Goal: Task Accomplishment & Management: Manage account settings

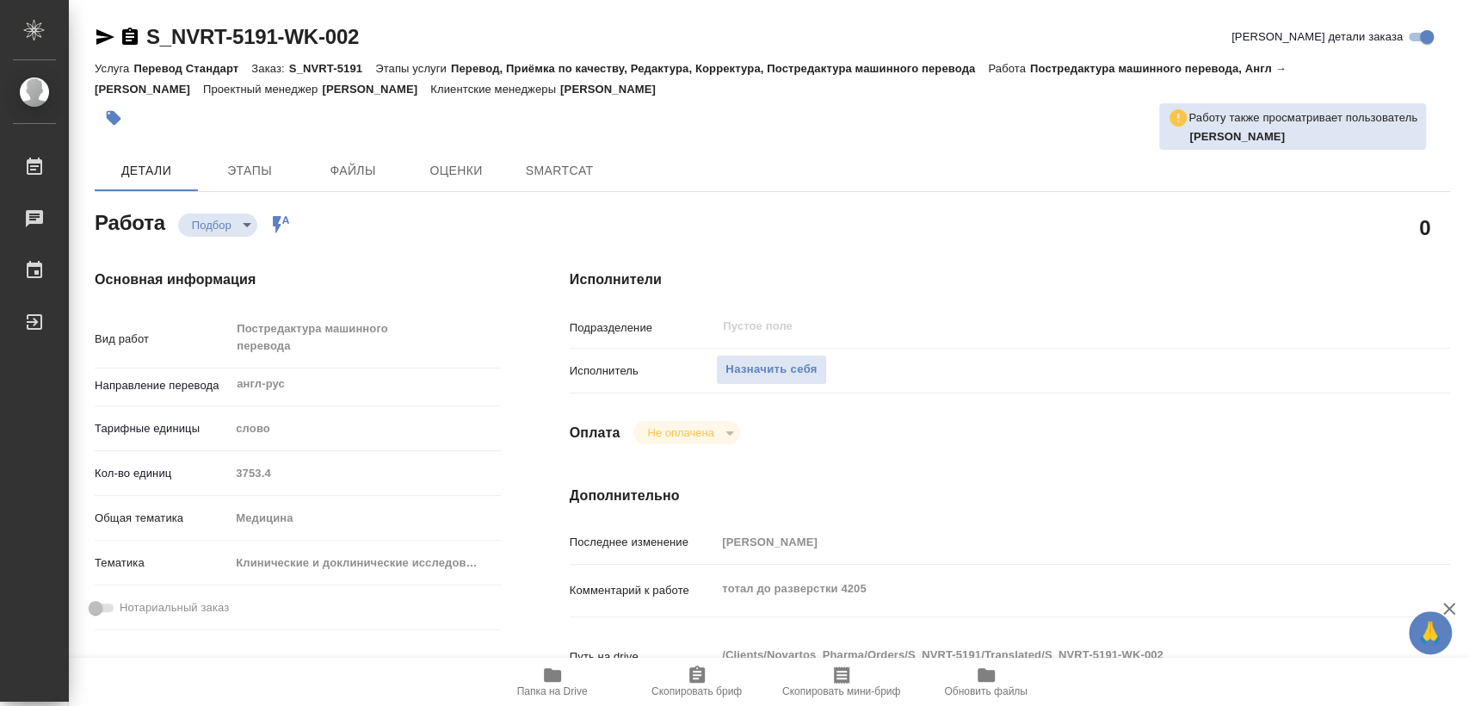
type textarea "x"
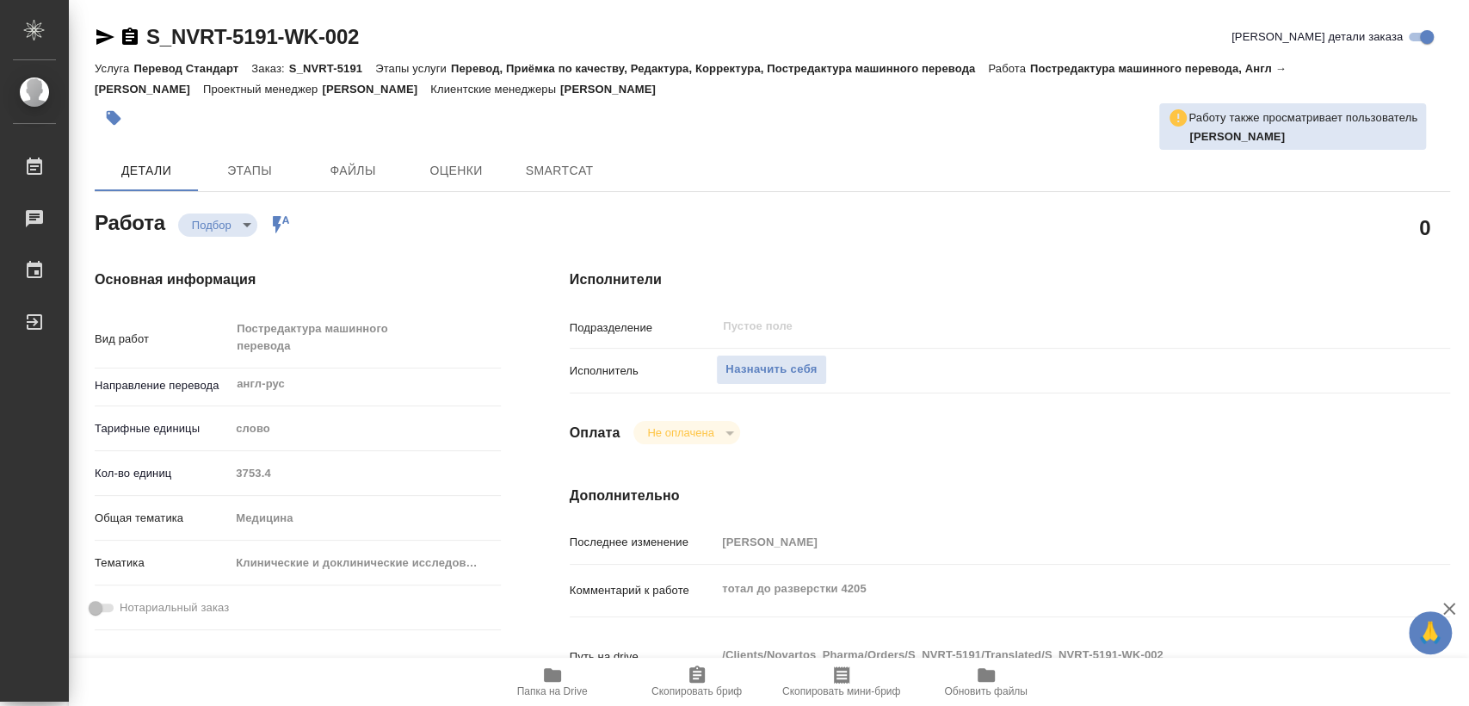
type textarea "x"
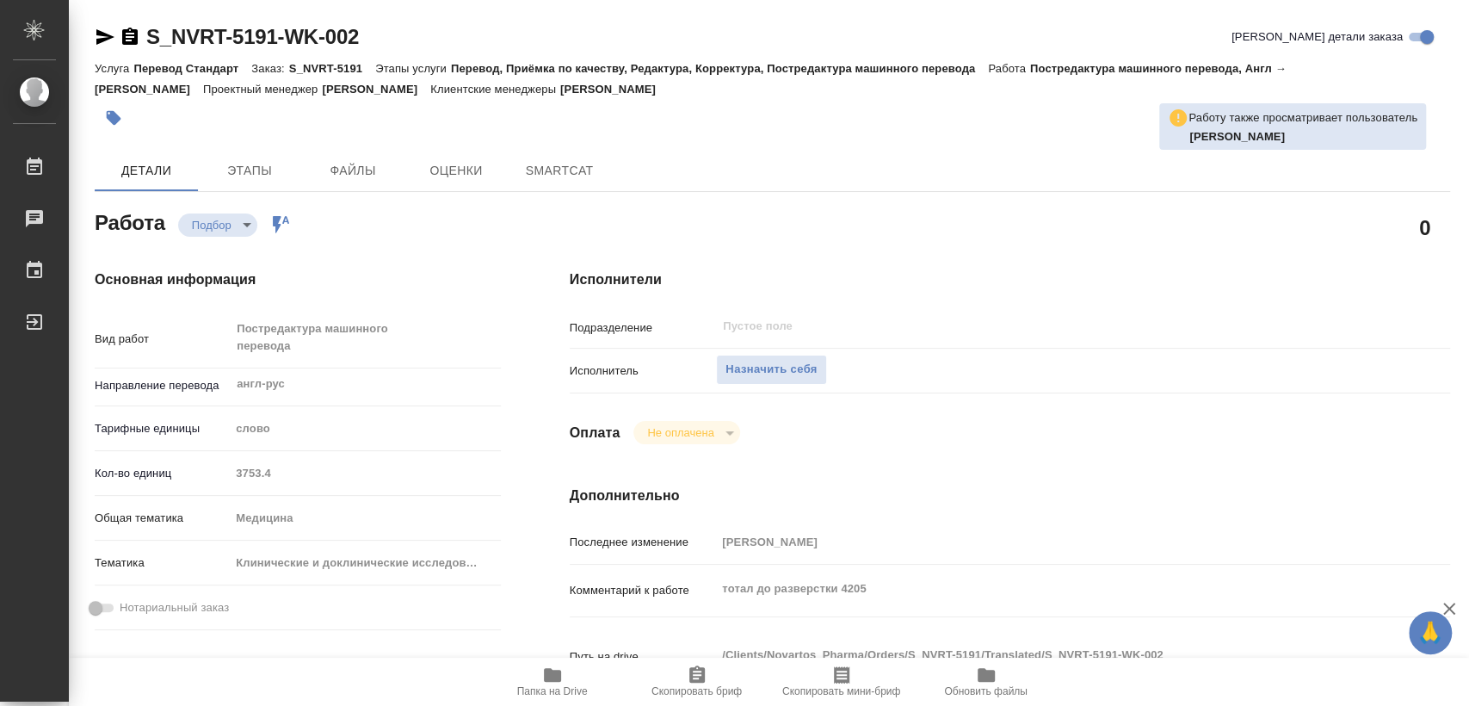
type textarea "x"
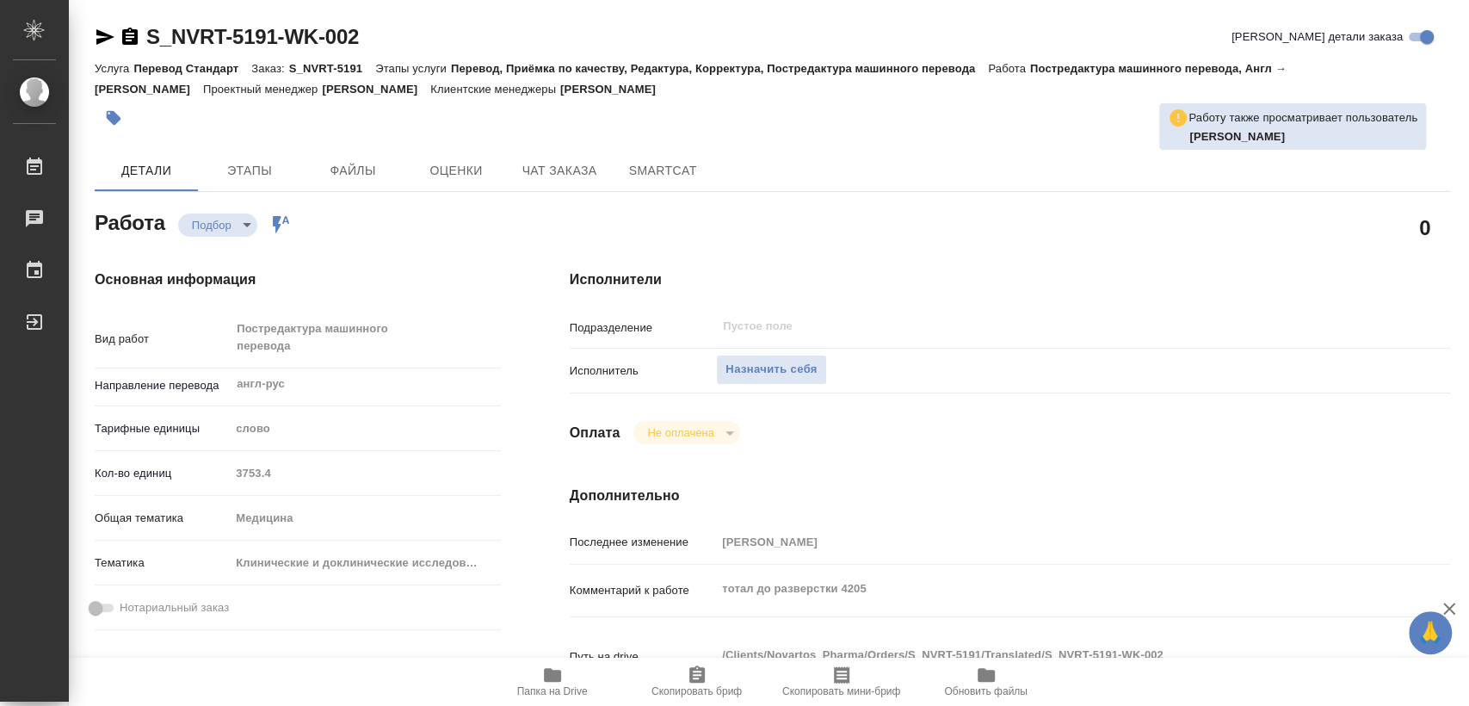
type textarea "x"
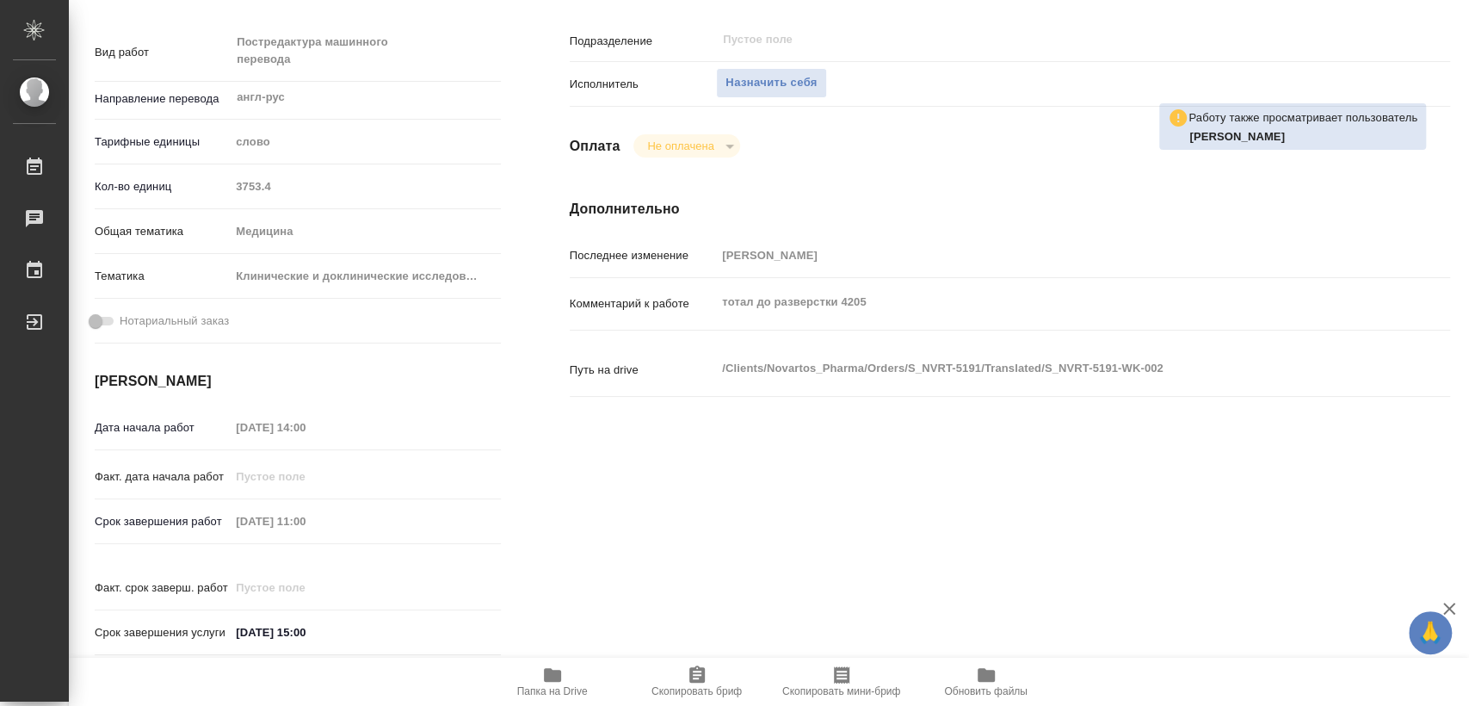
type textarea "x"
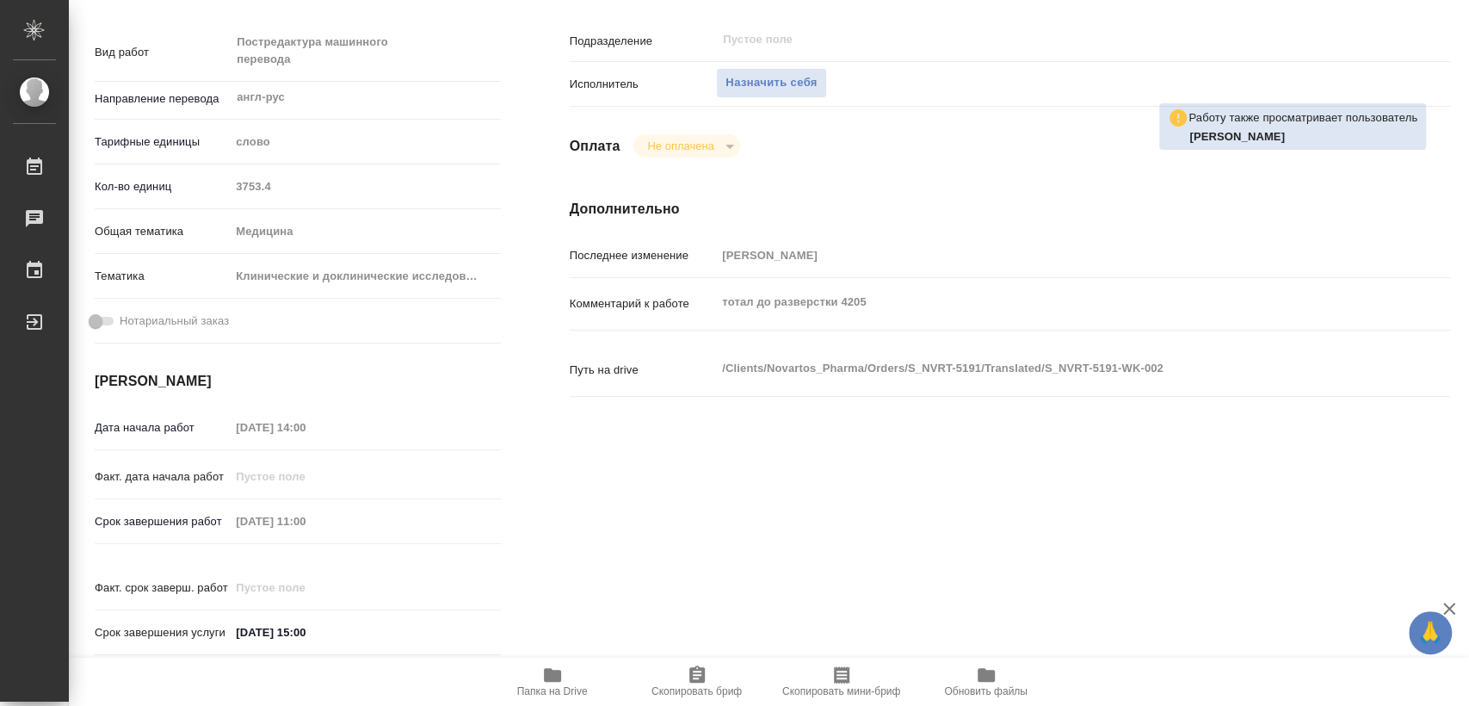
type textarea "x"
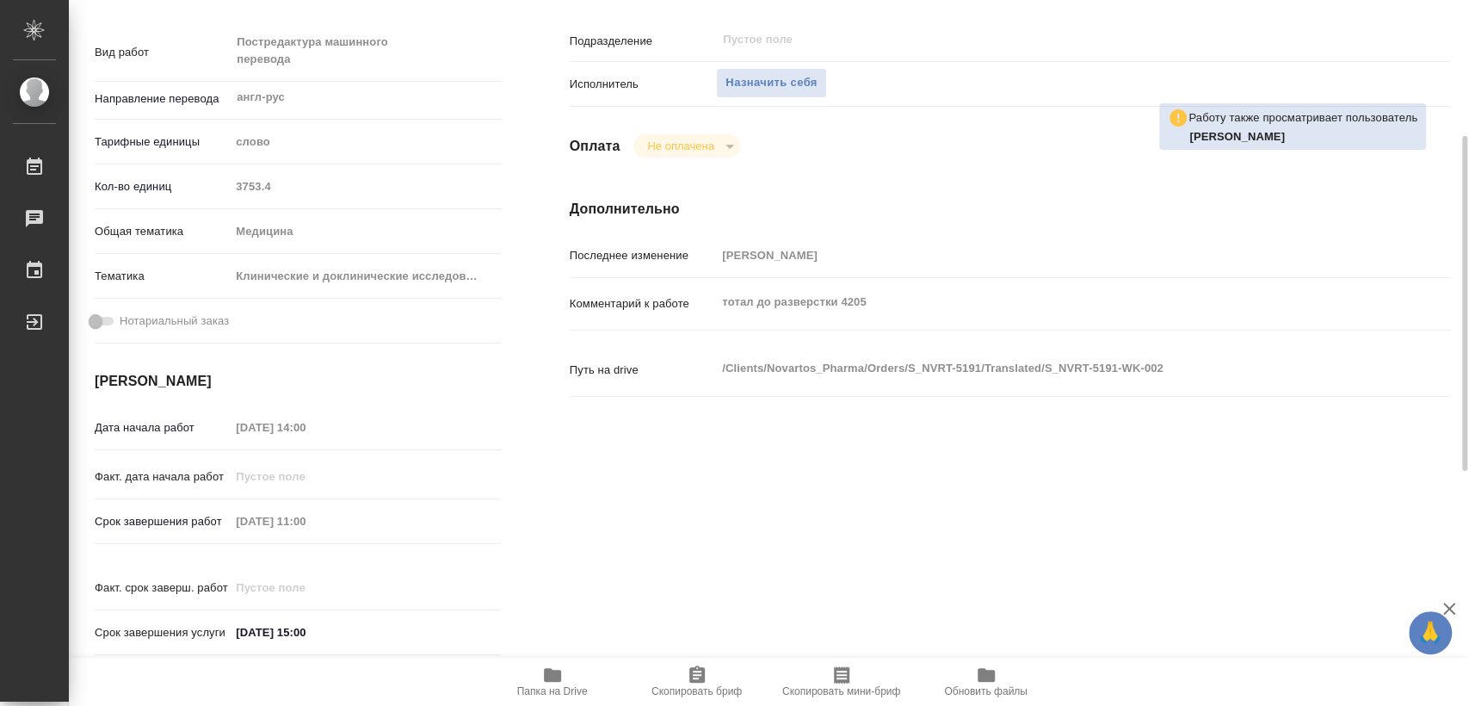
type textarea "x"
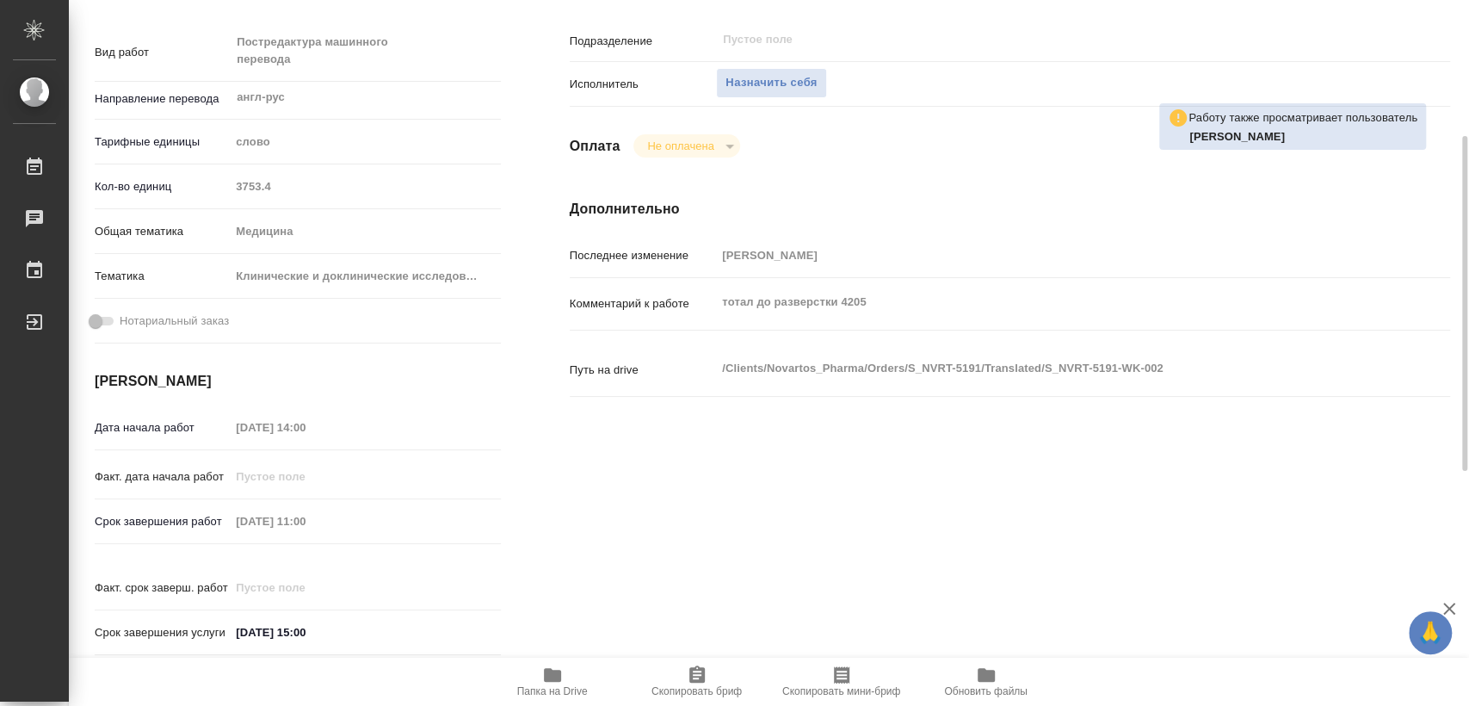
type textarea "x"
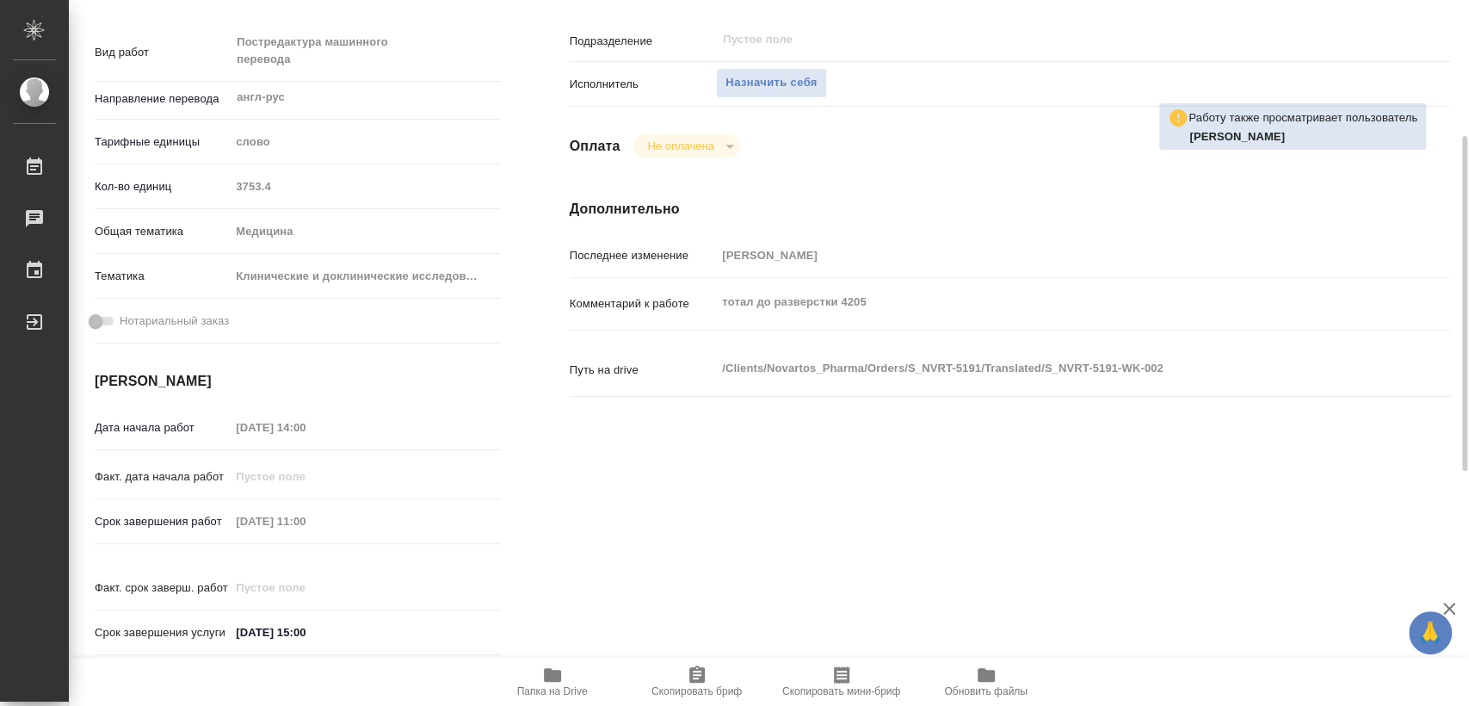
type textarea "x"
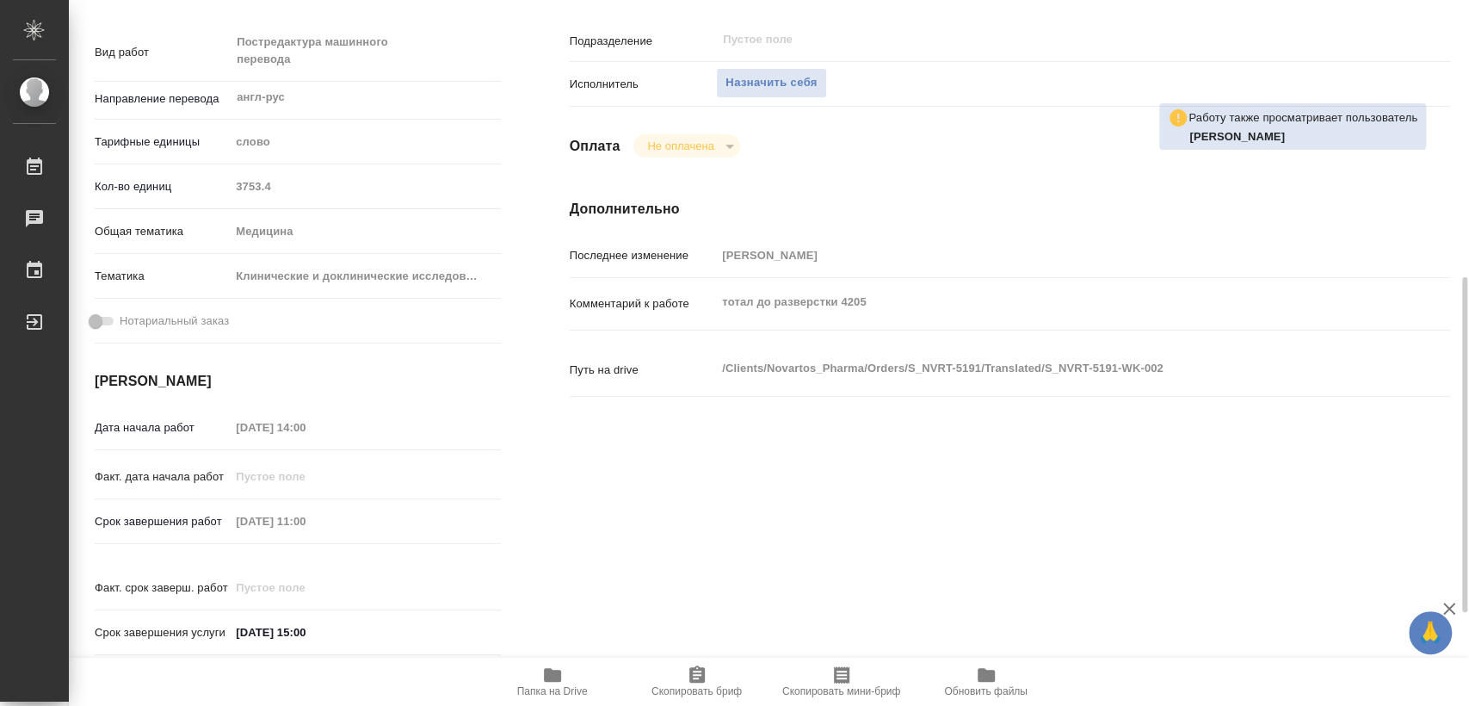
scroll to position [382, 0]
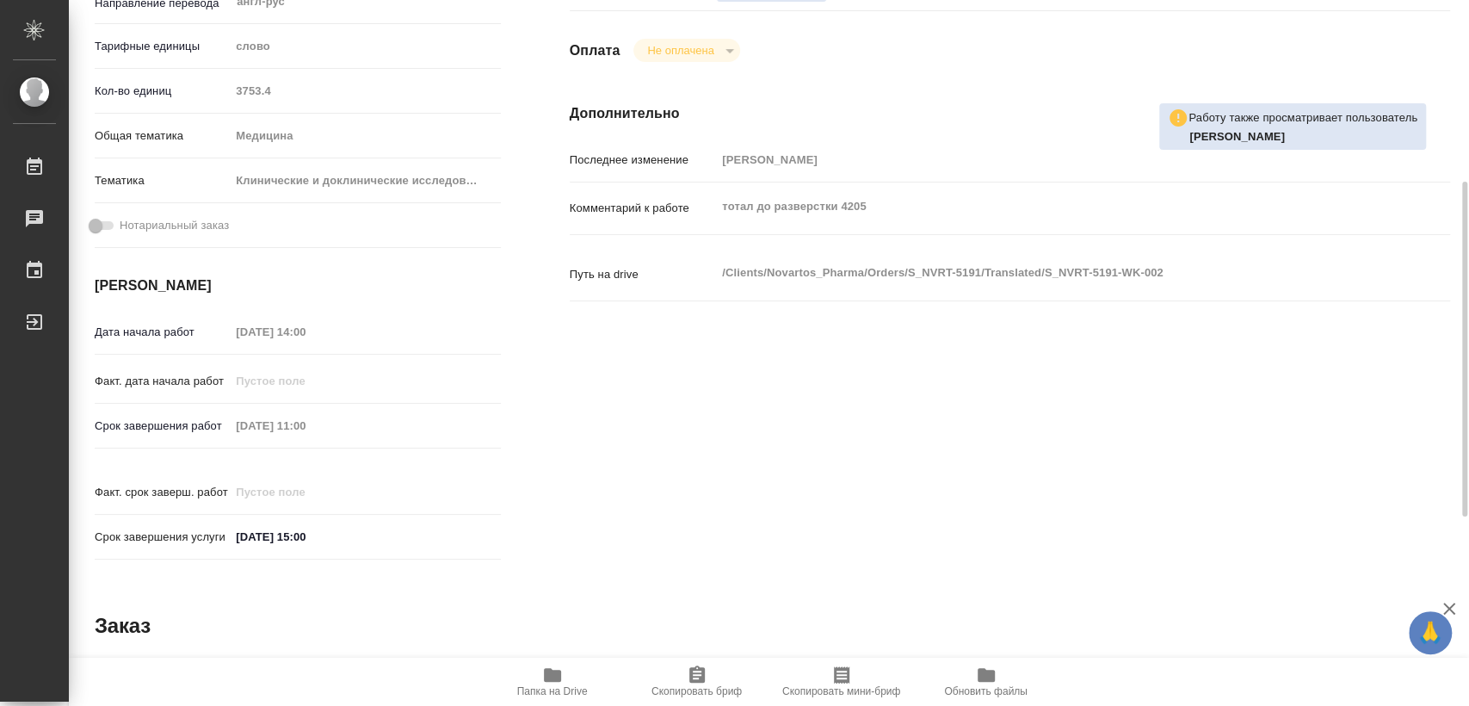
type textarea "x"
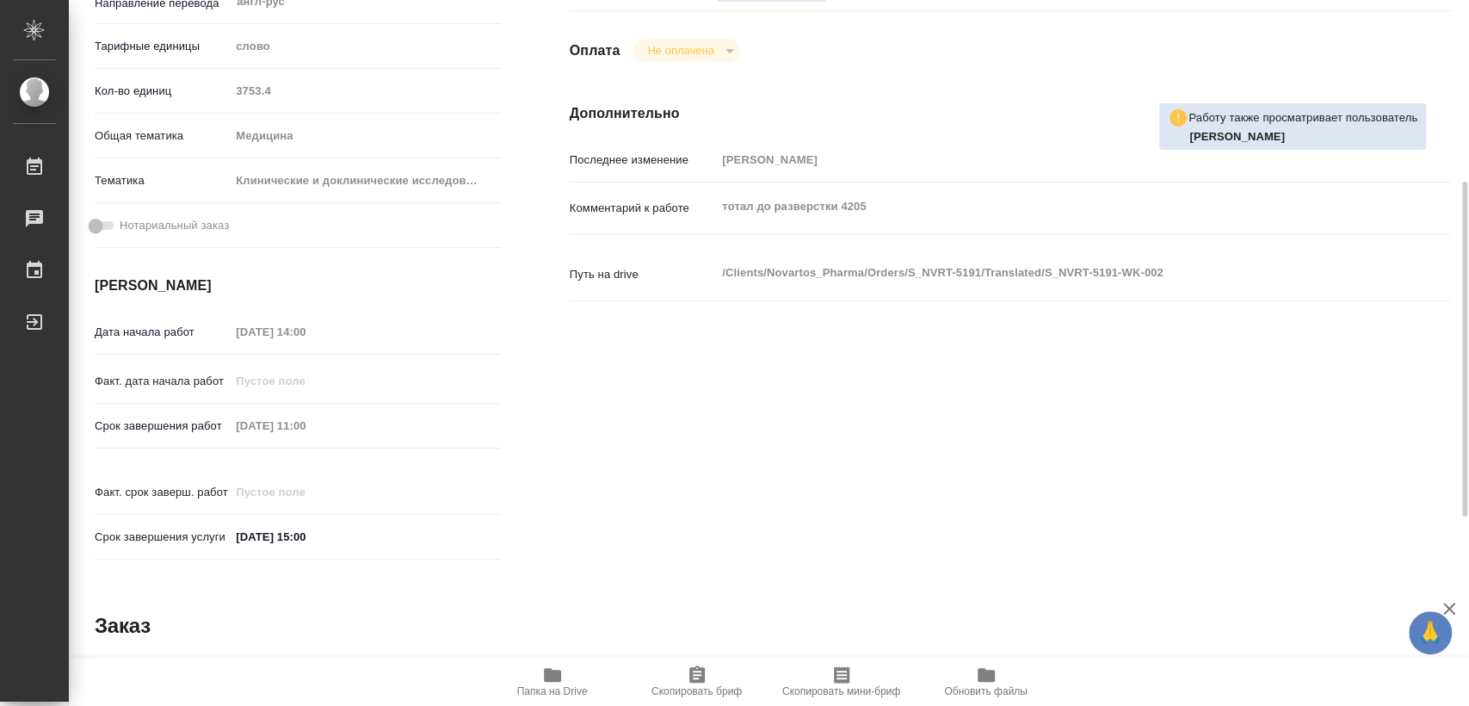
click at [544, 676] on icon "button" at bounding box center [552, 675] width 17 height 14
type textarea "x"
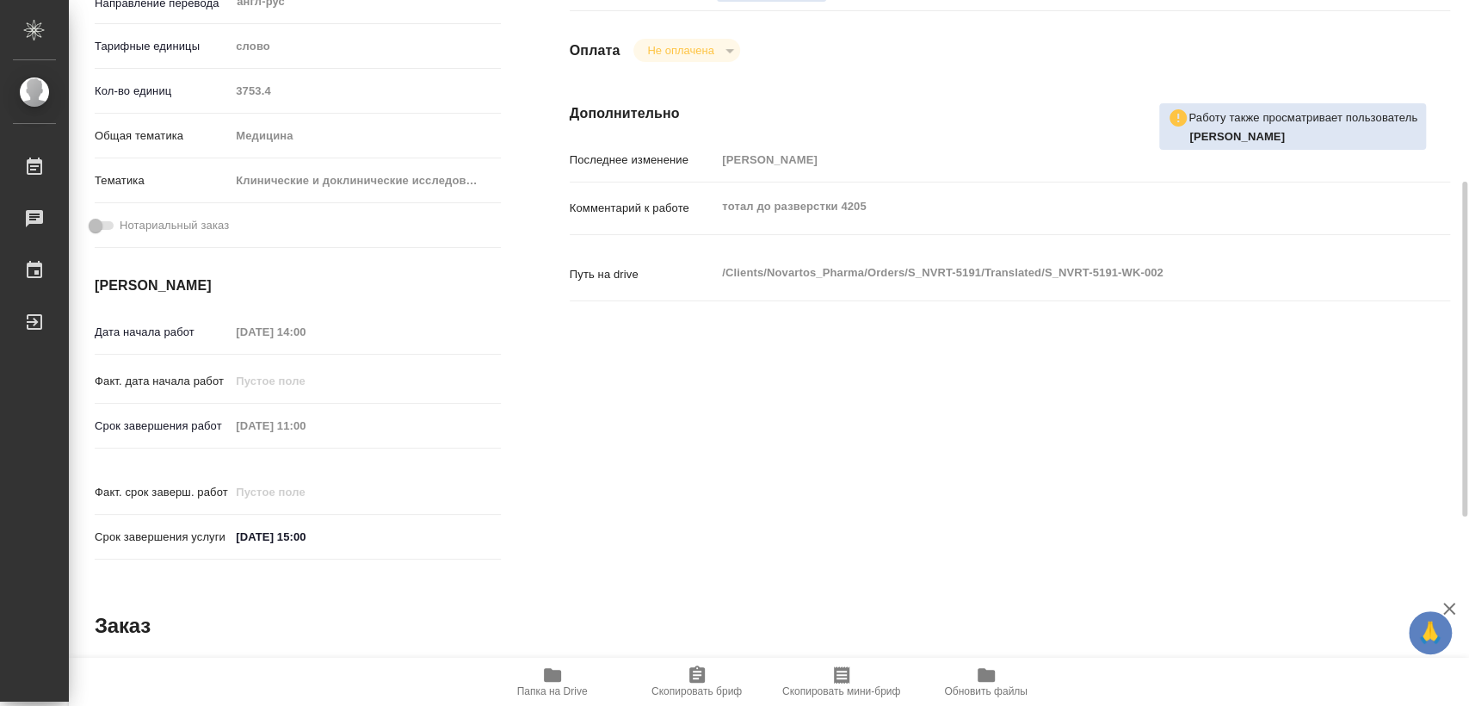
type textarea "x"
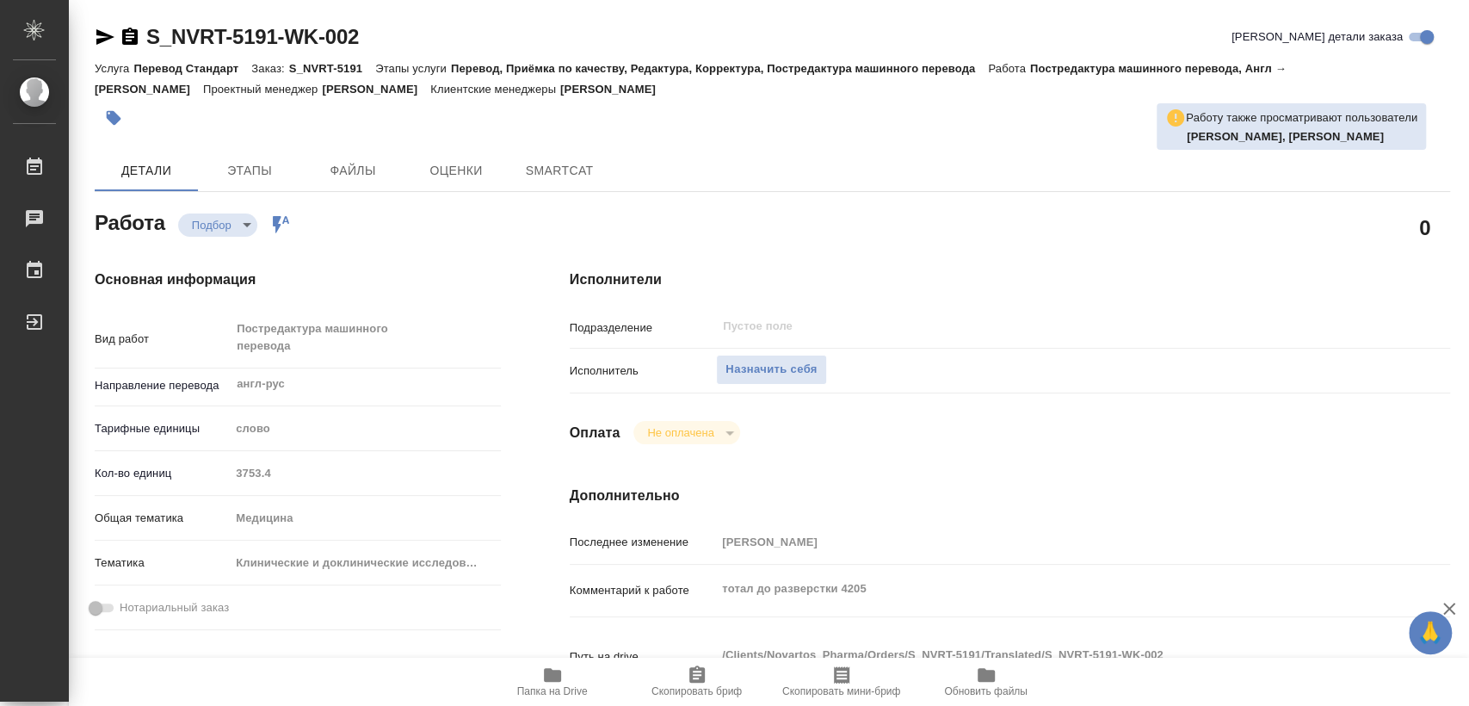
type textarea "x"
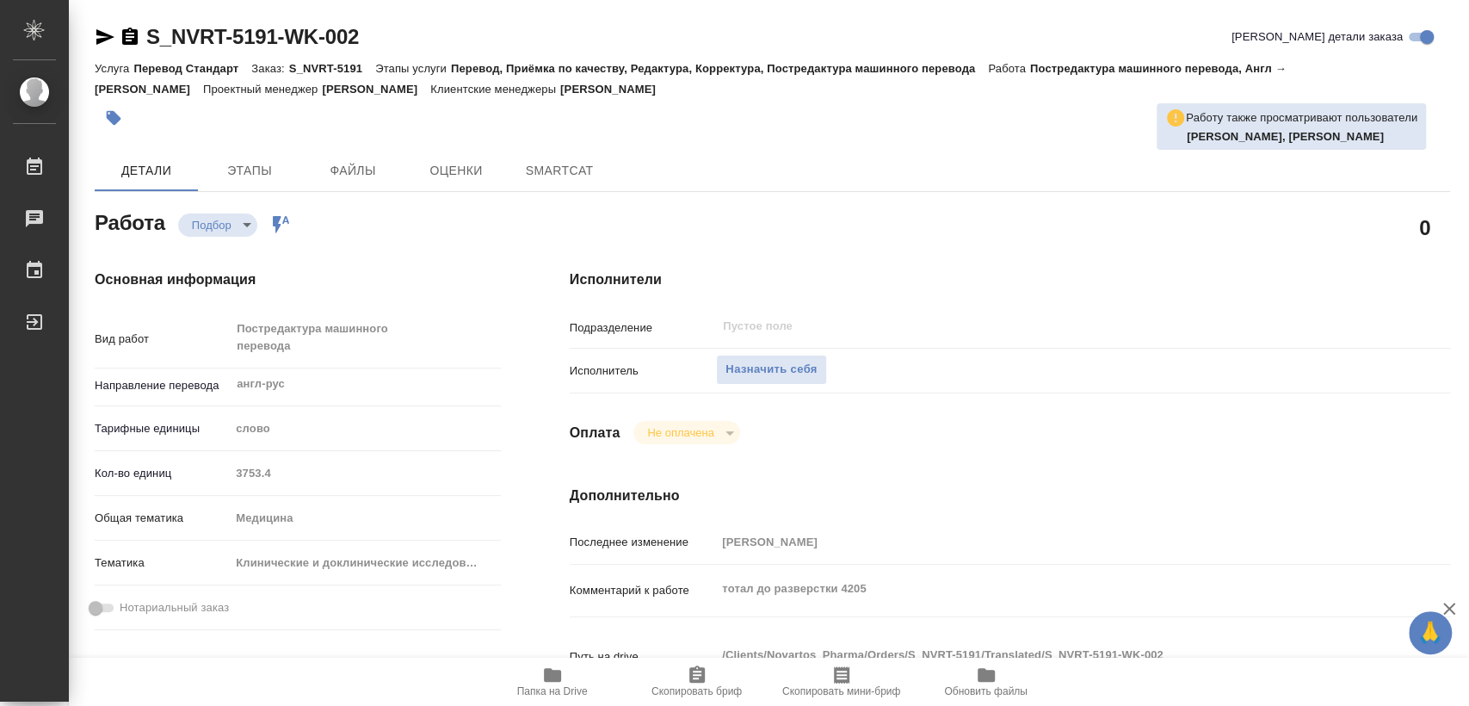
type textarea "x"
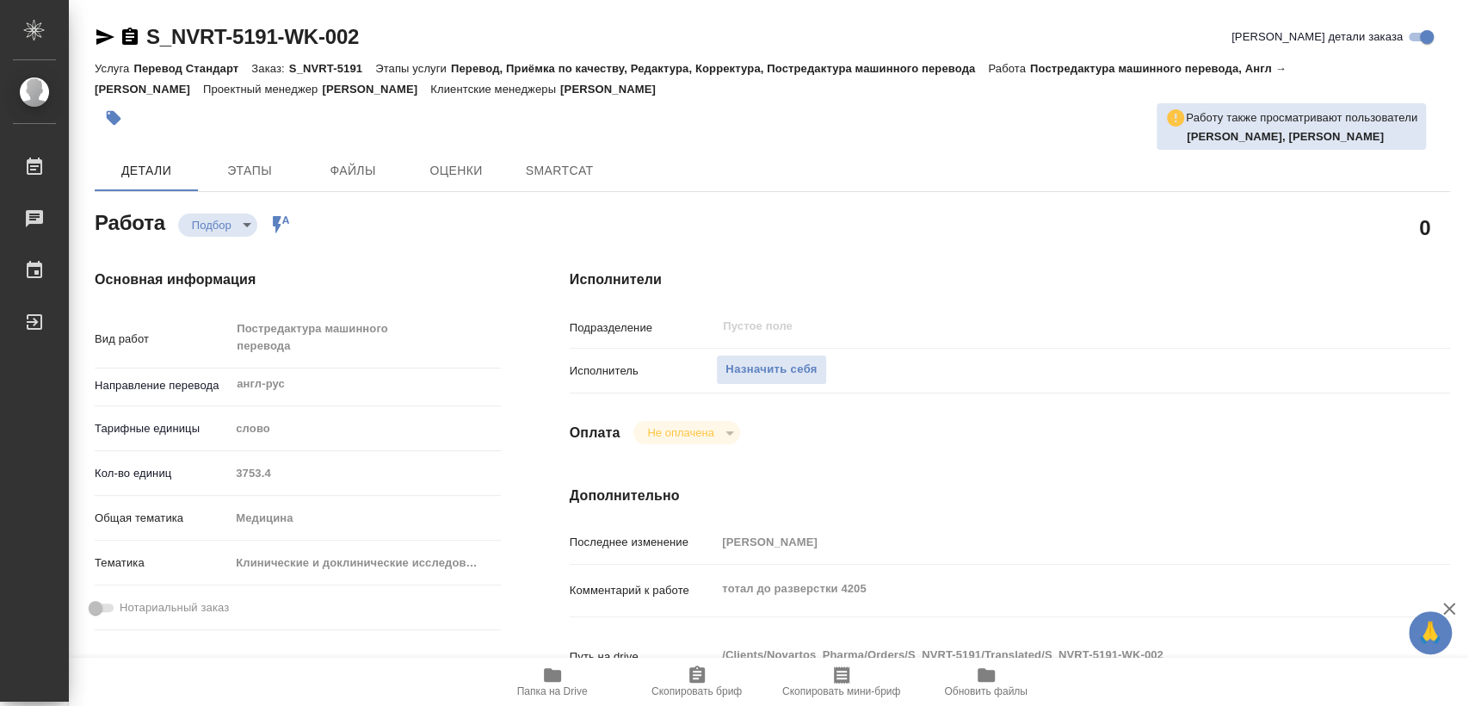
type textarea "x"
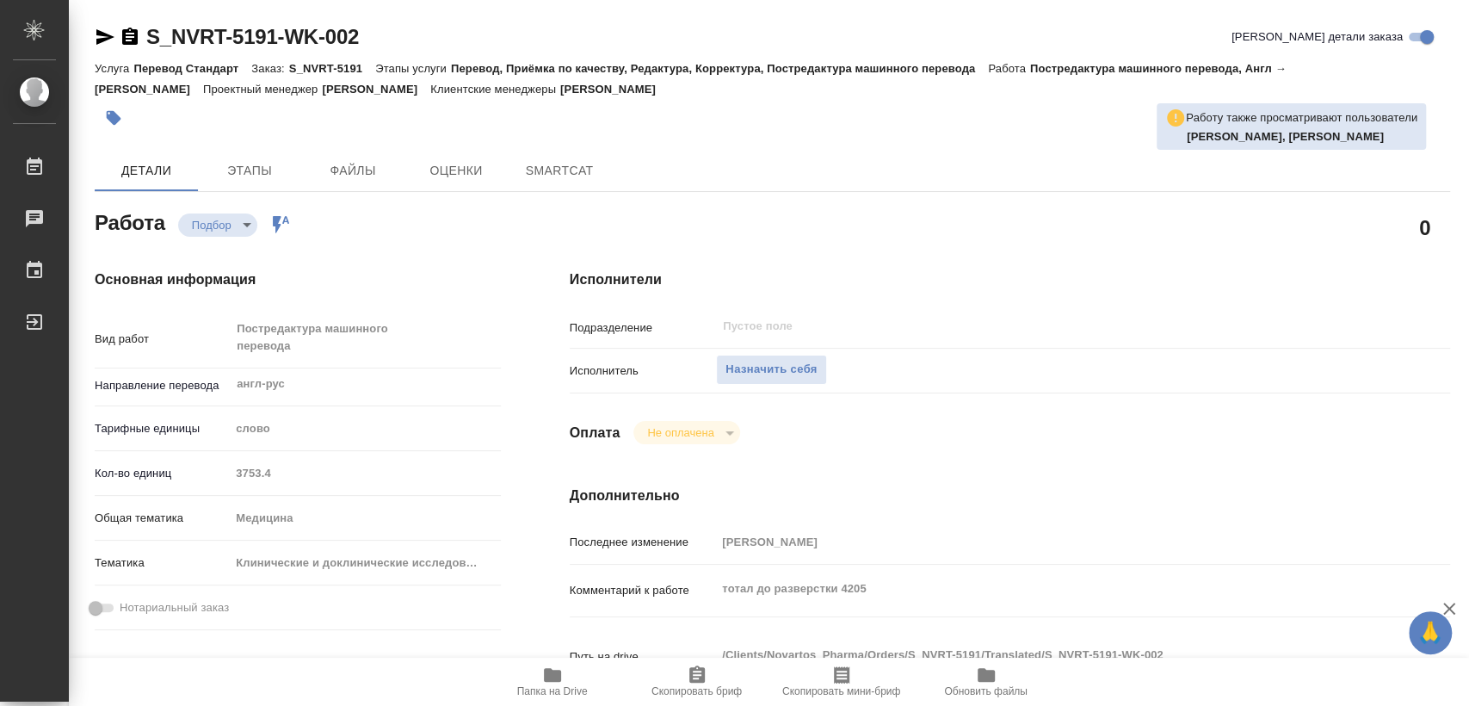
type textarea "x"
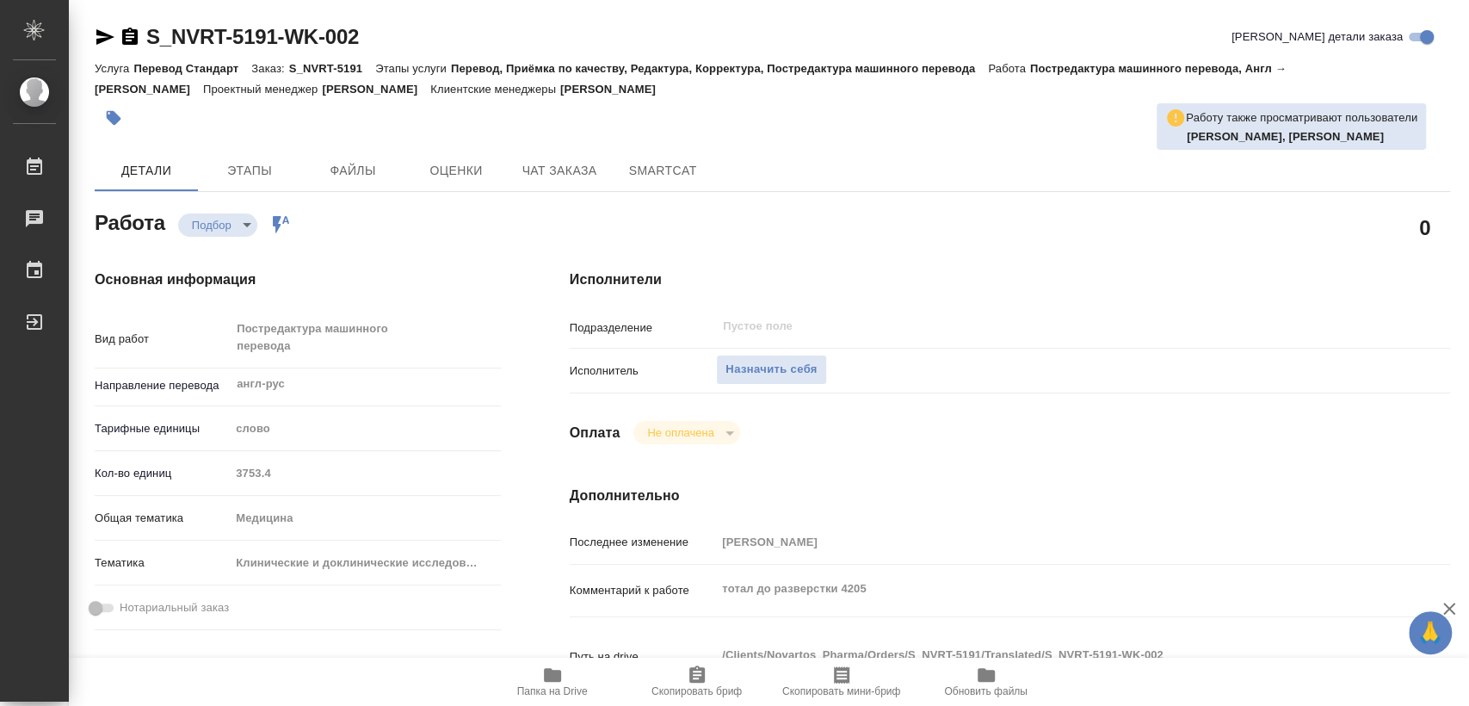
type textarea "x"
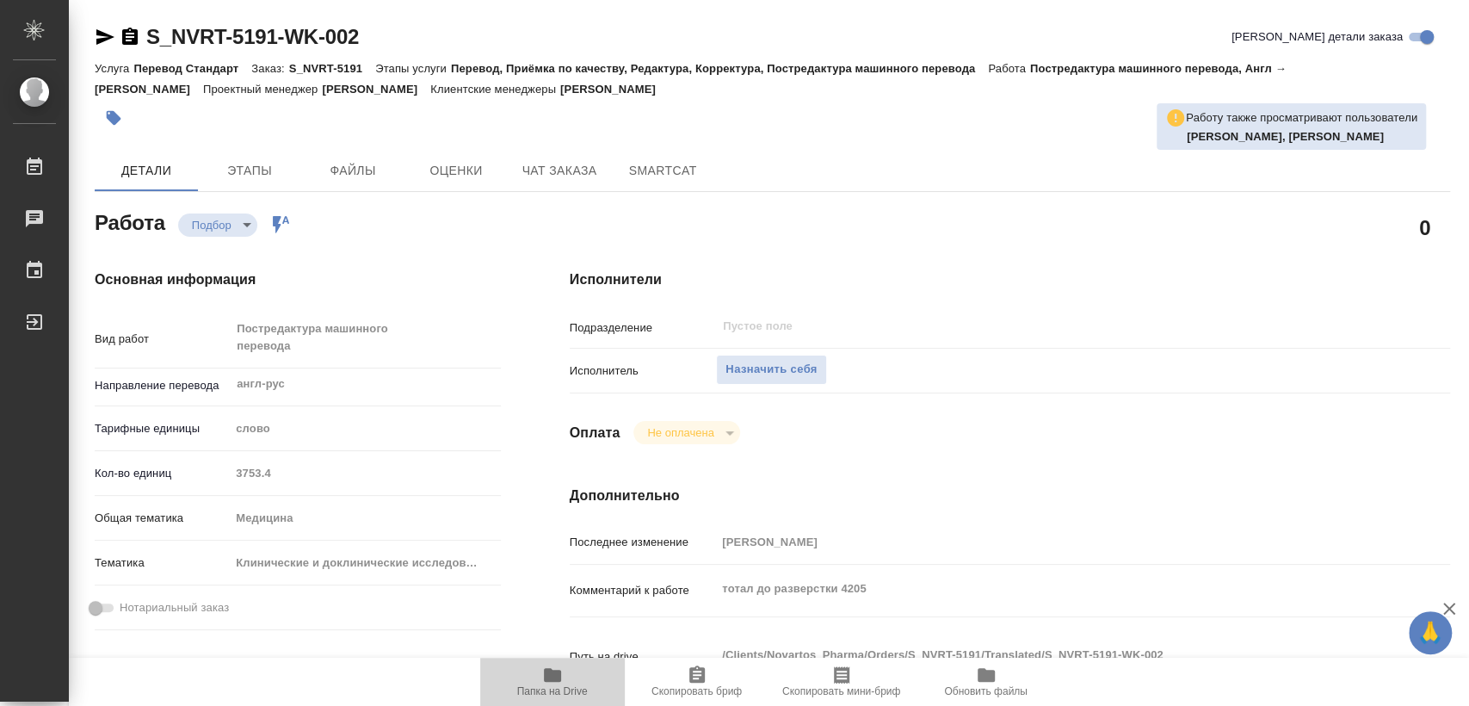
click at [536, 681] on span "Папка на Drive" at bounding box center [553, 680] width 124 height 33
type textarea "x"
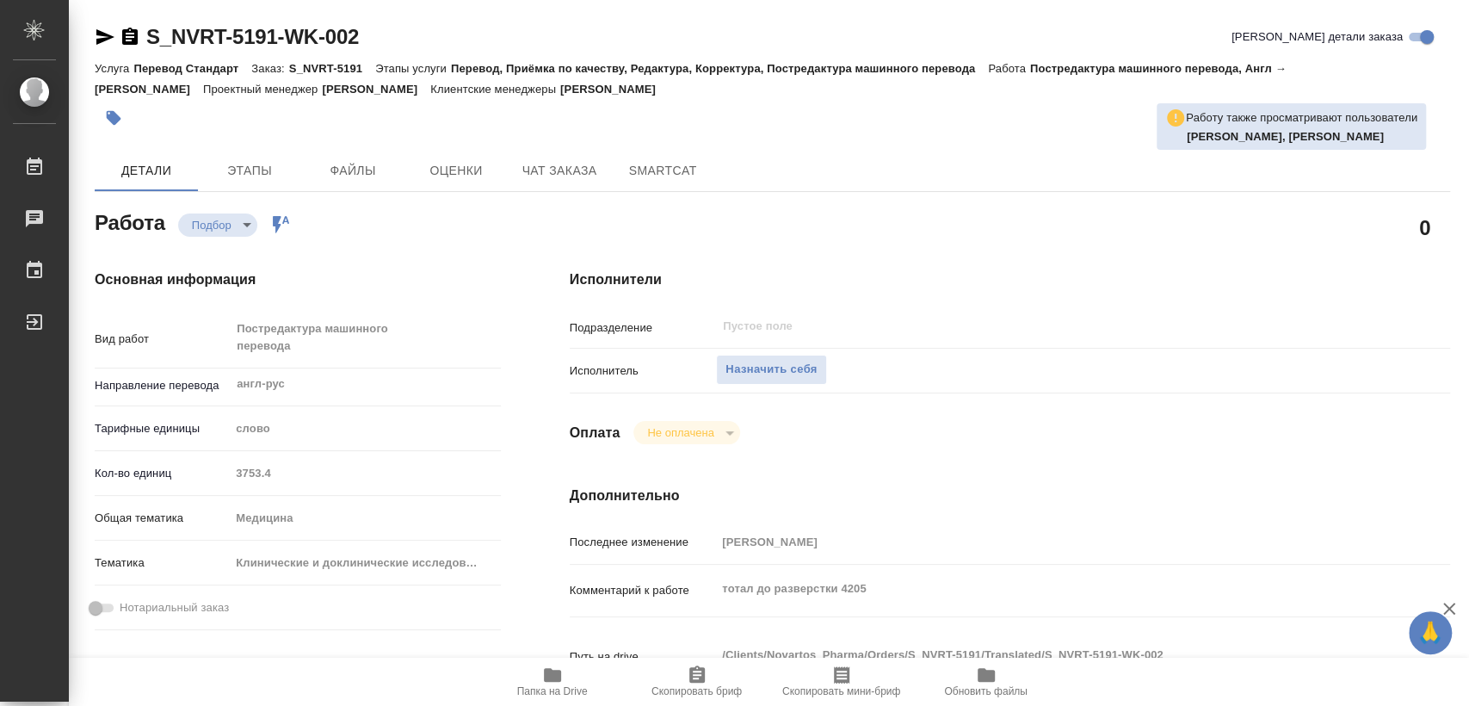
type textarea "x"
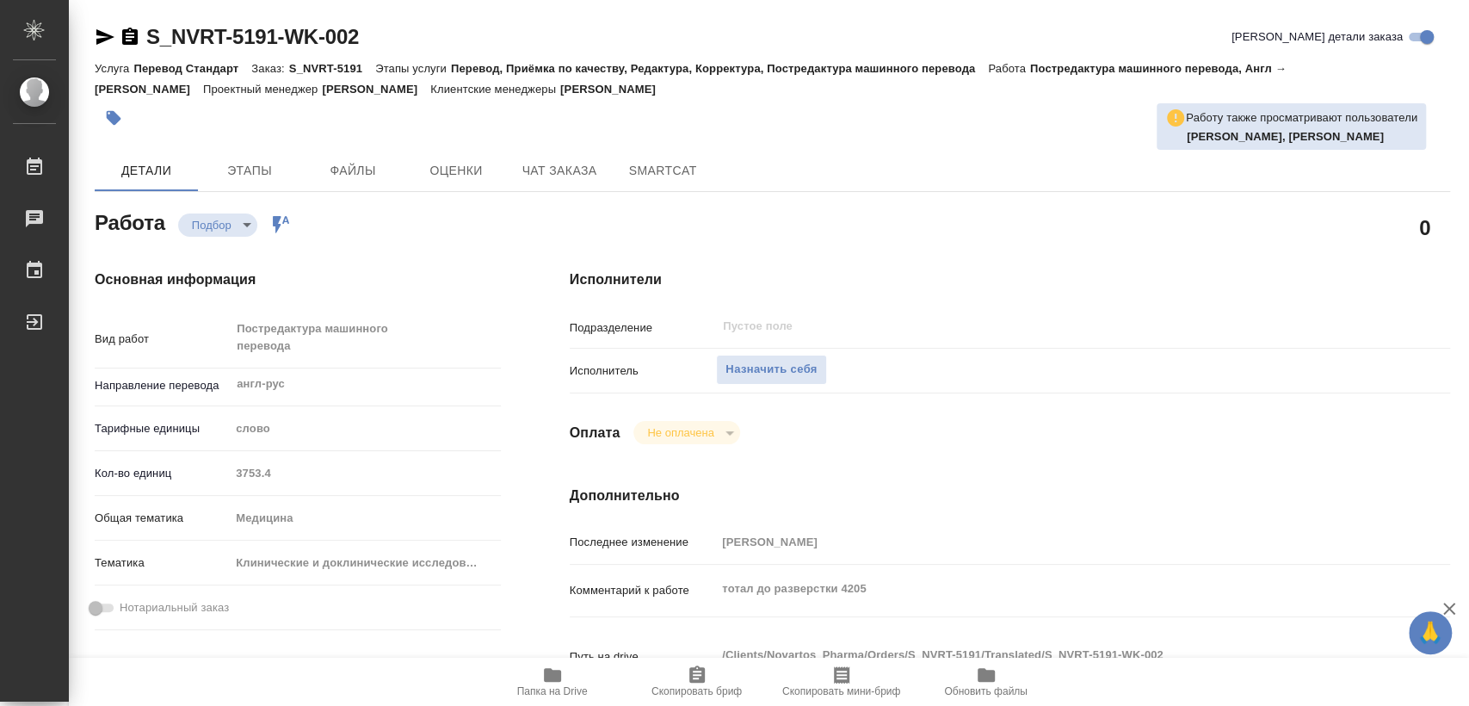
type textarea "x"
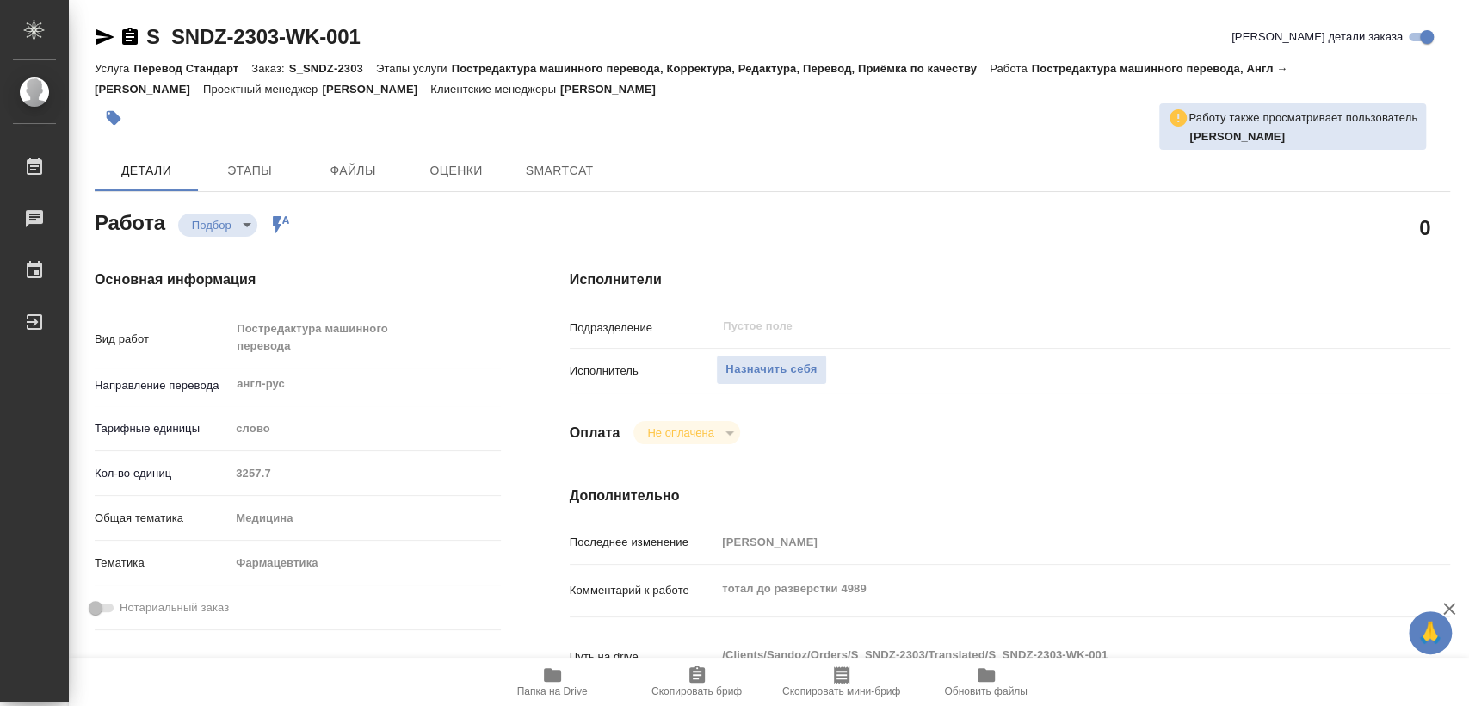
type textarea "x"
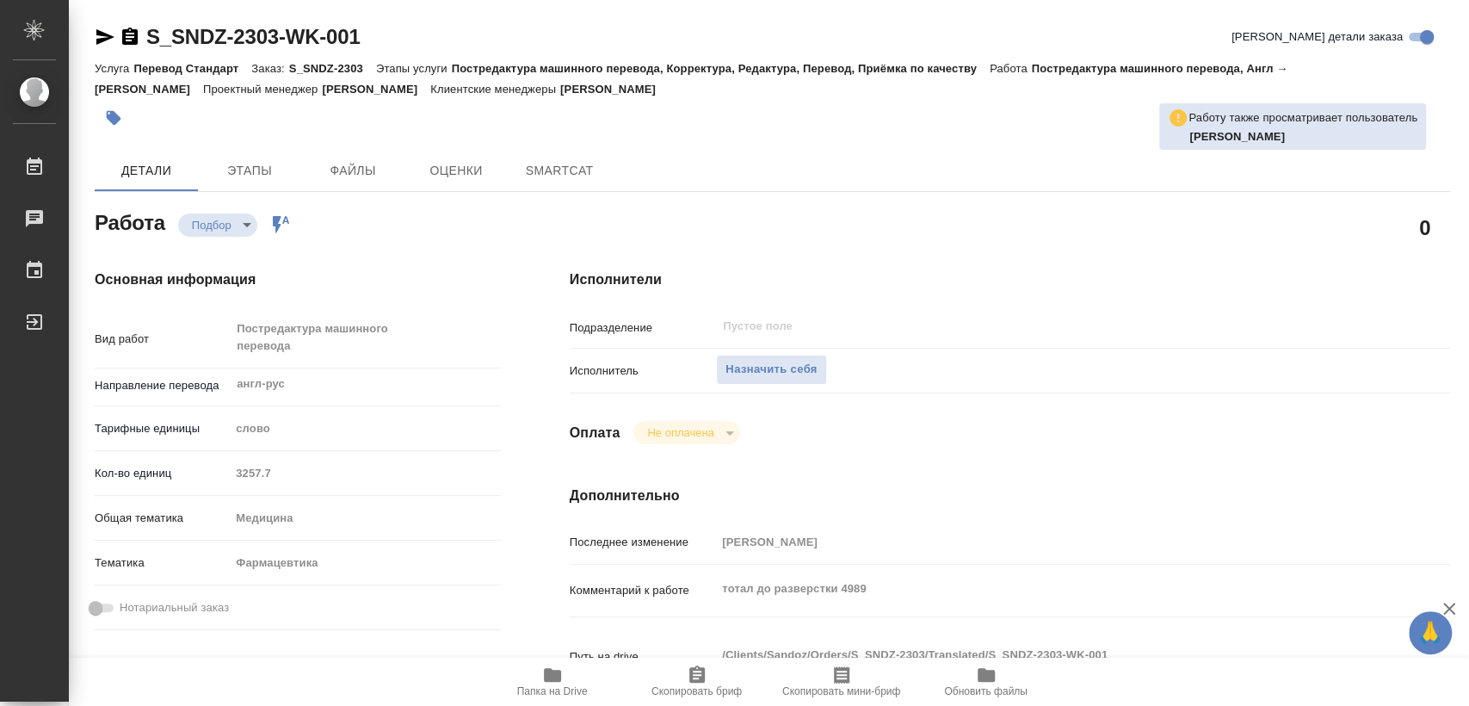
type textarea "x"
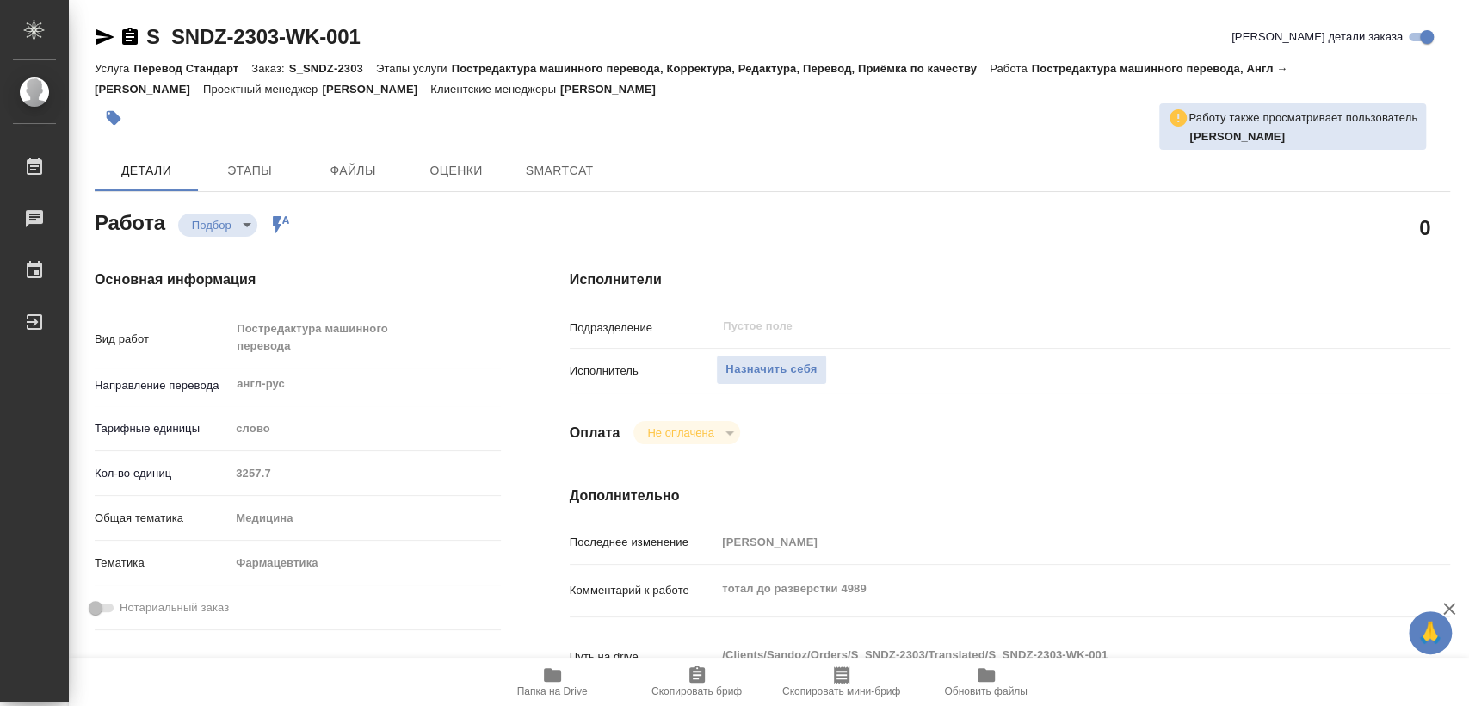
type textarea "x"
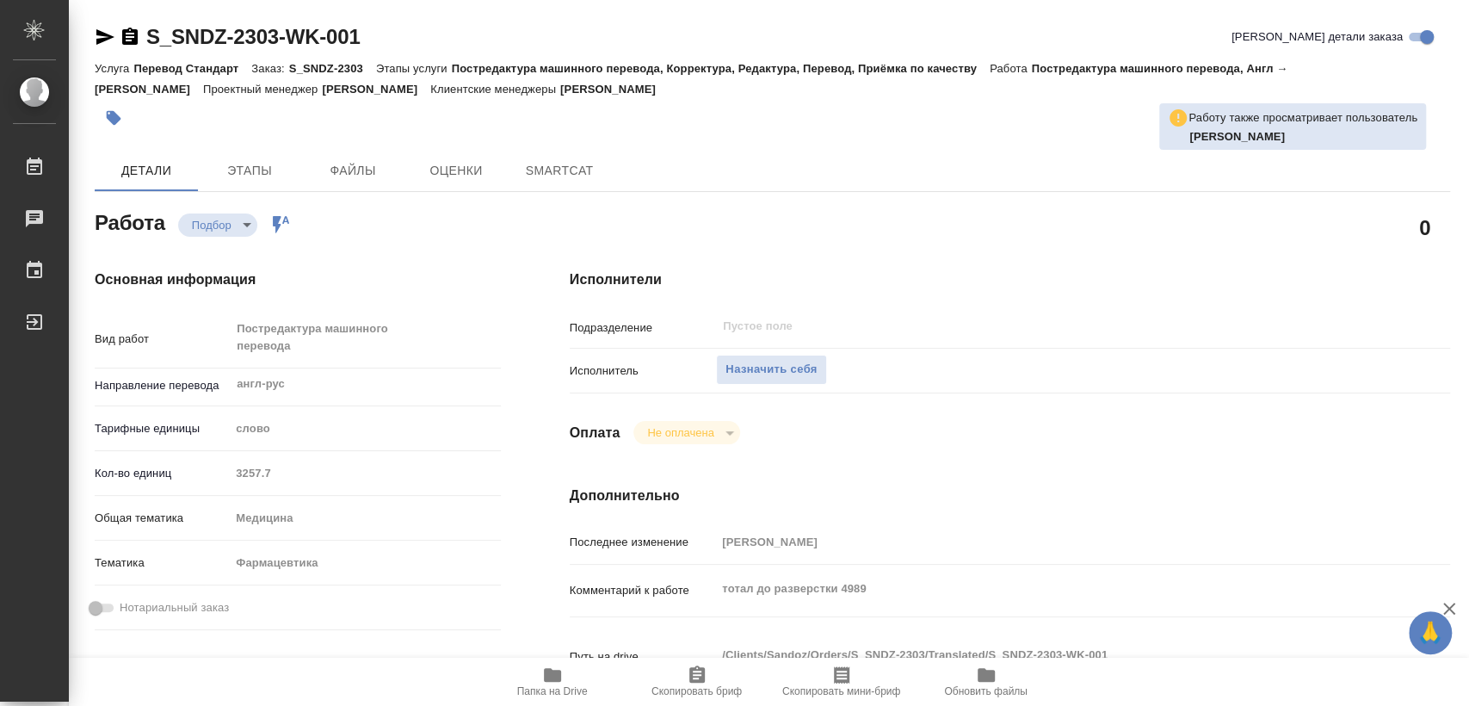
type textarea "x"
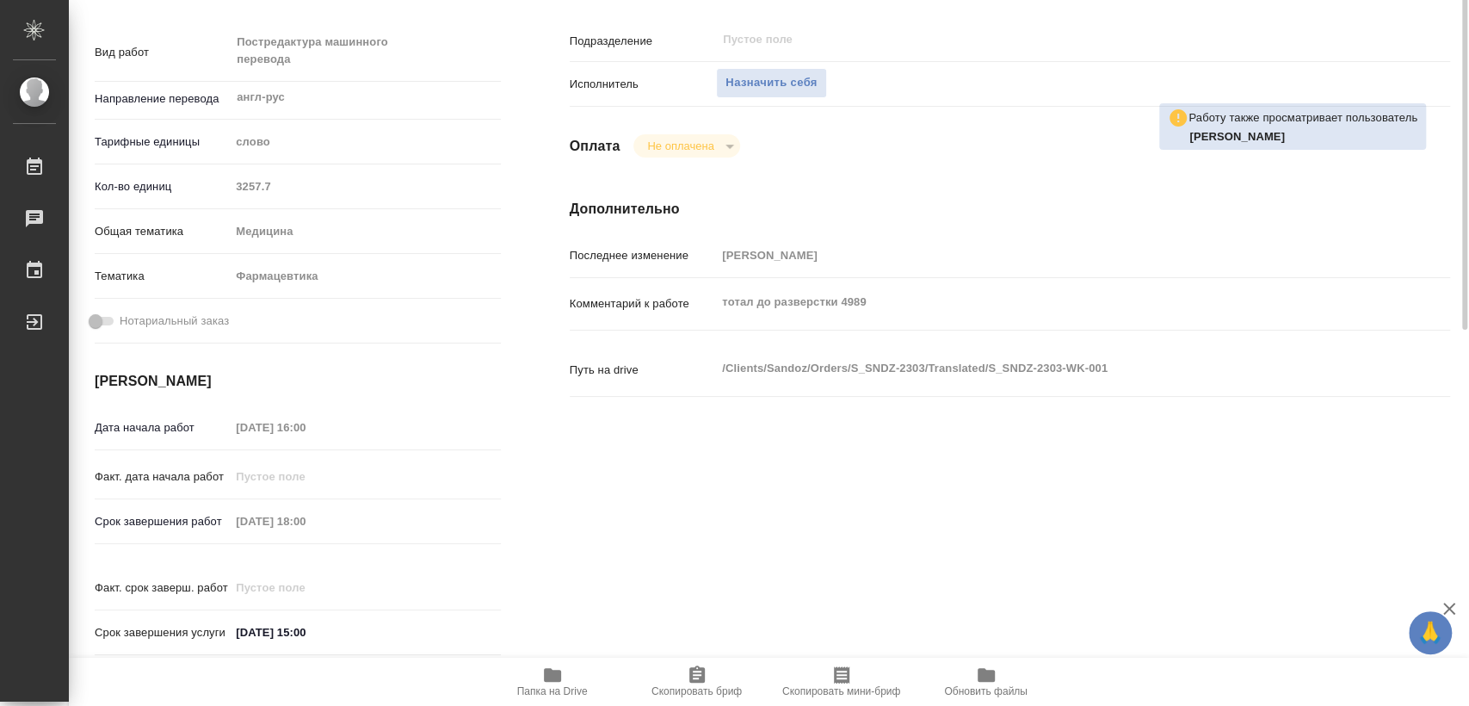
type textarea "x"
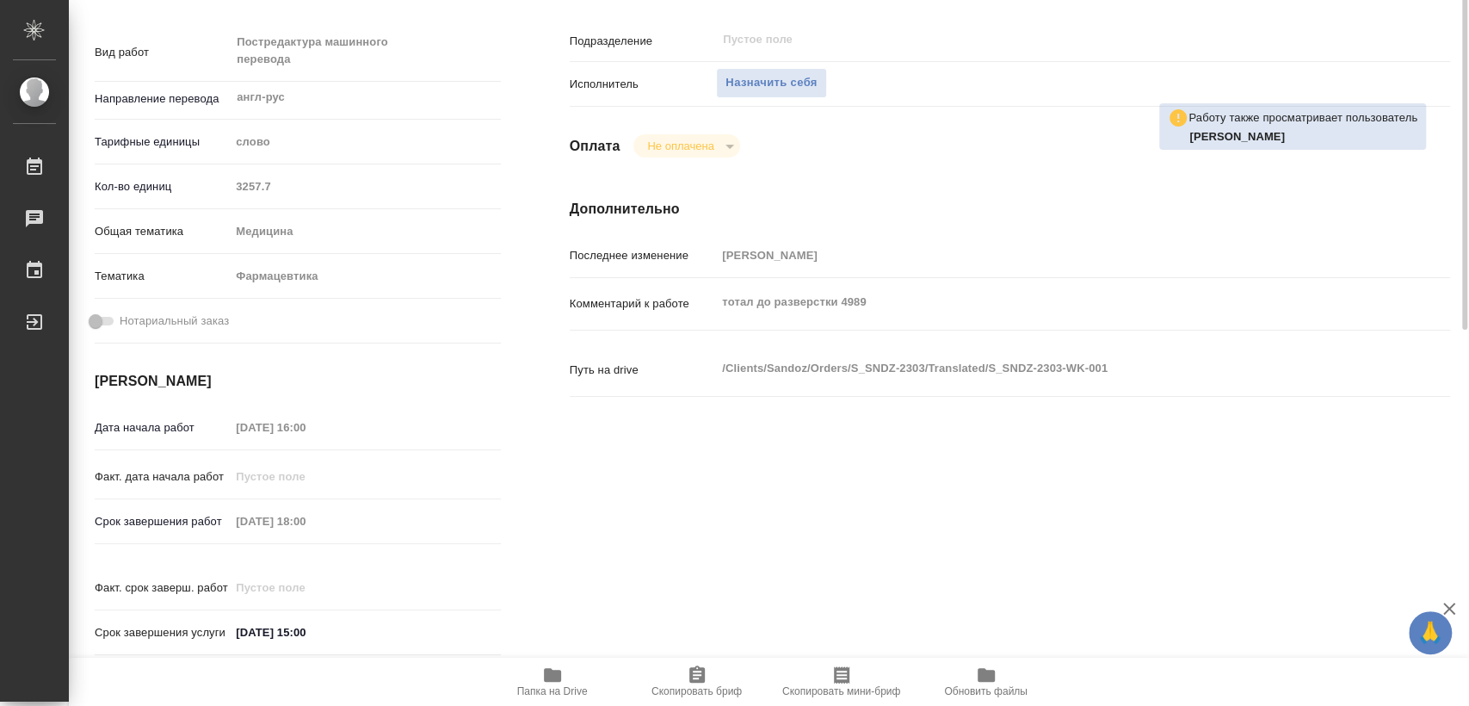
type textarea "x"
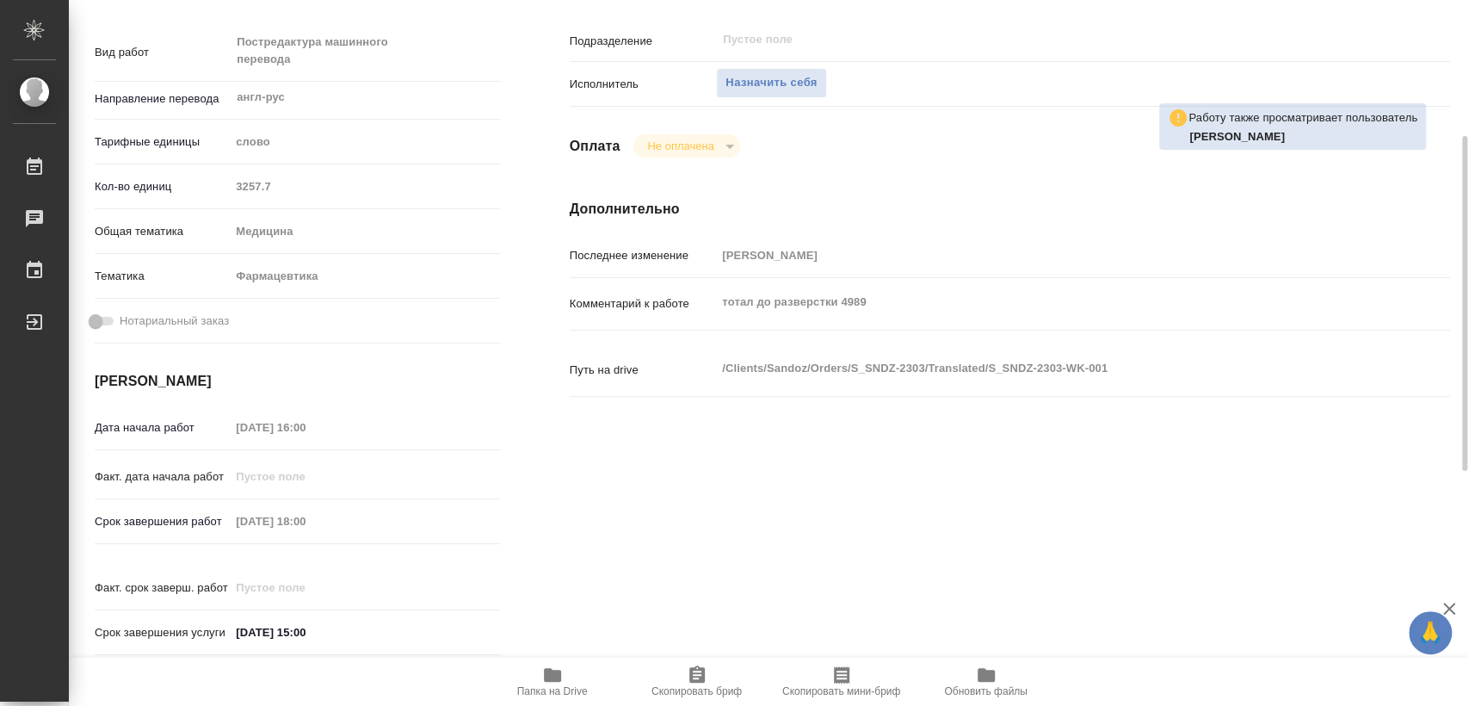
click at [533, 678] on span "Папка на Drive" at bounding box center [553, 680] width 124 height 33
type textarea "x"
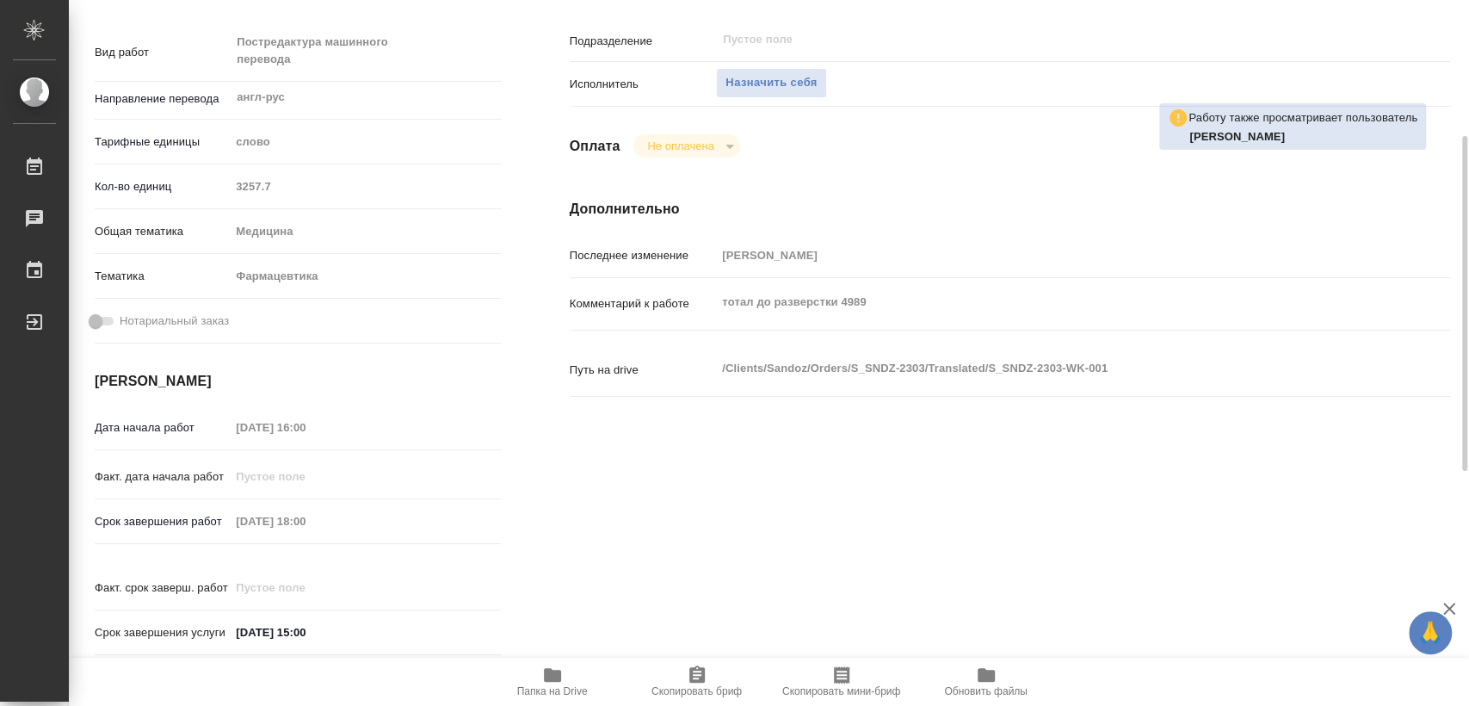
type textarea "x"
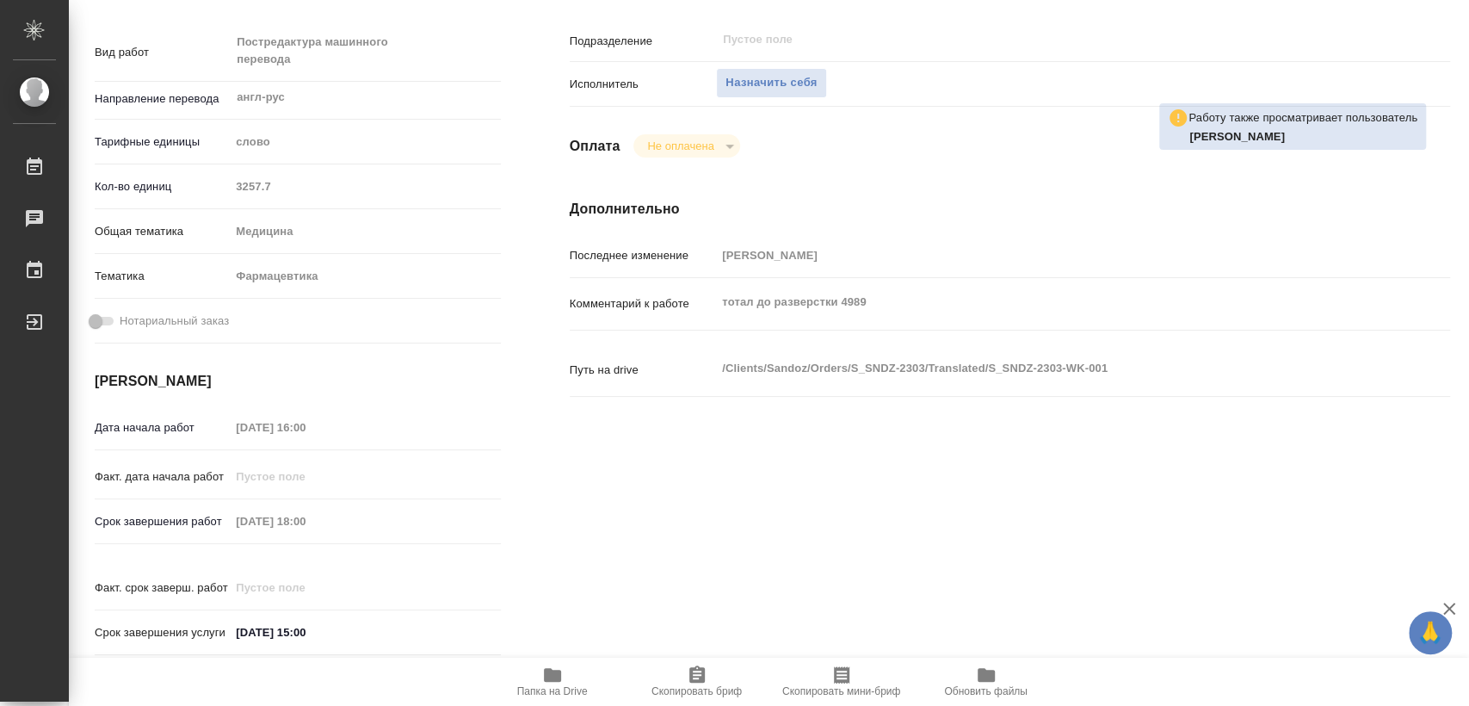
type textarea "x"
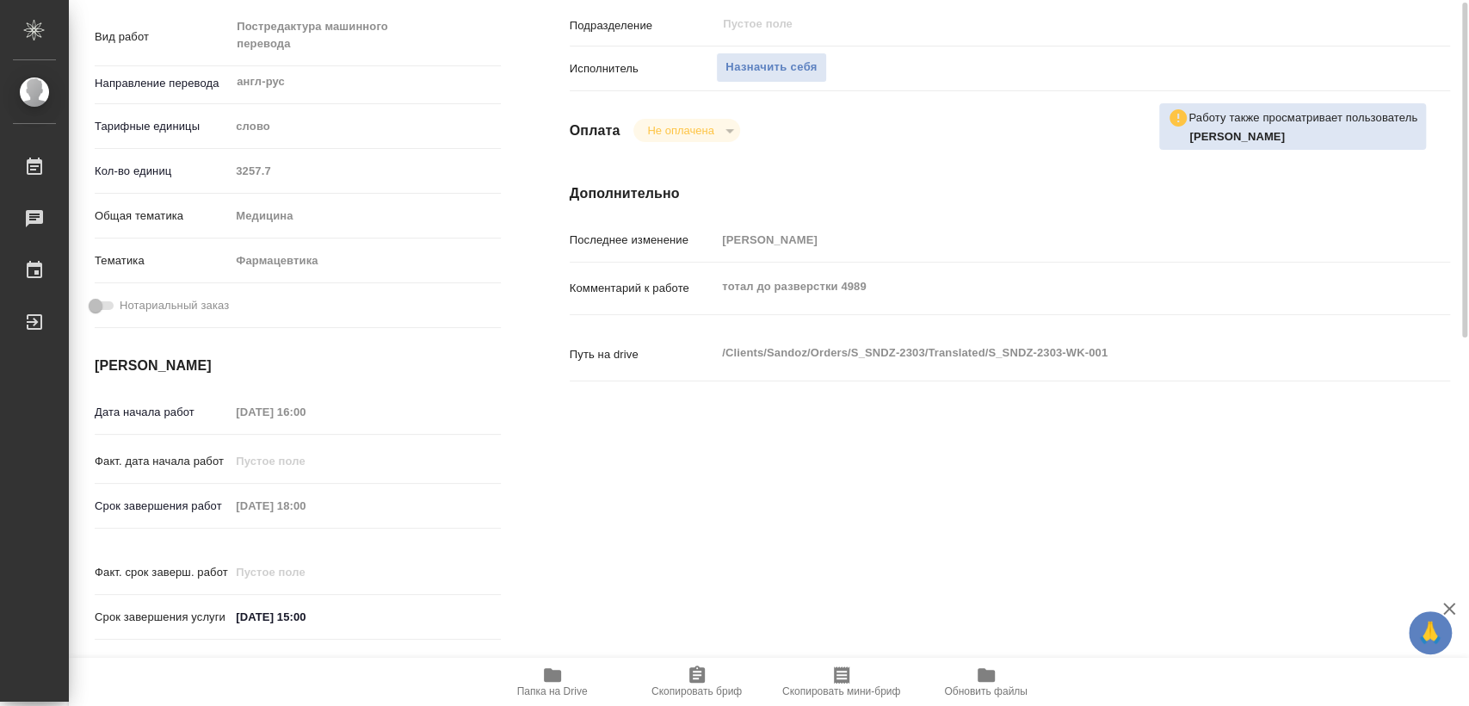
scroll to position [207, 0]
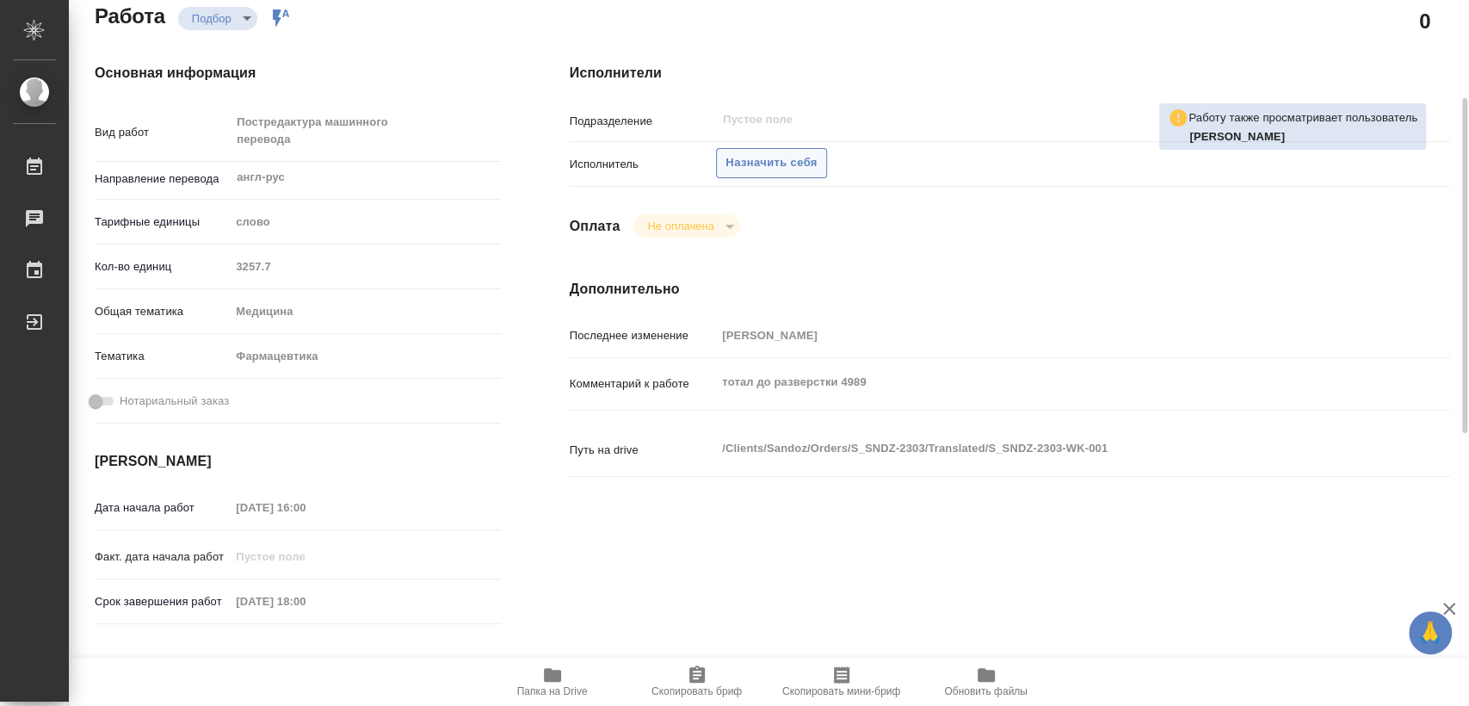
click at [761, 164] on span "Назначить себя" at bounding box center [770, 163] width 91 height 20
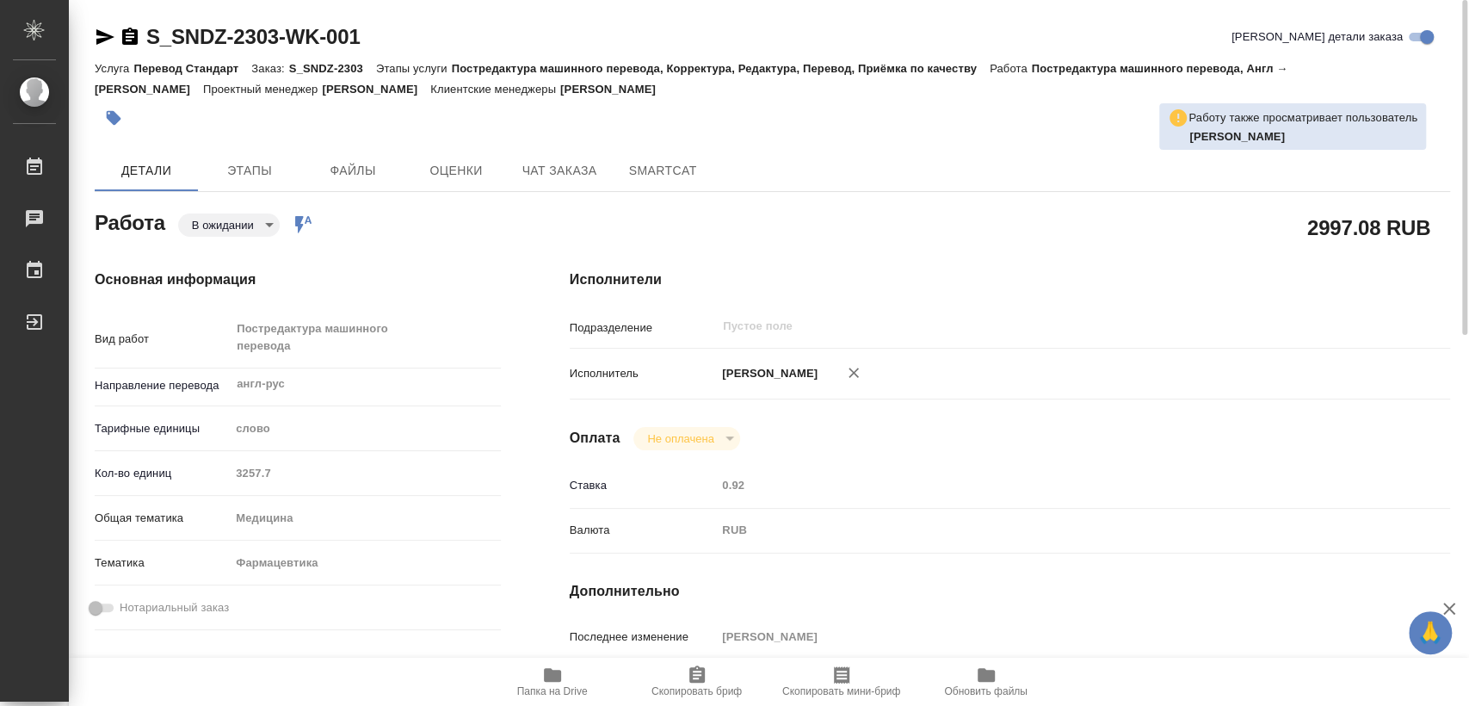
click at [126, 41] on icon "button" at bounding box center [129, 36] width 15 height 17
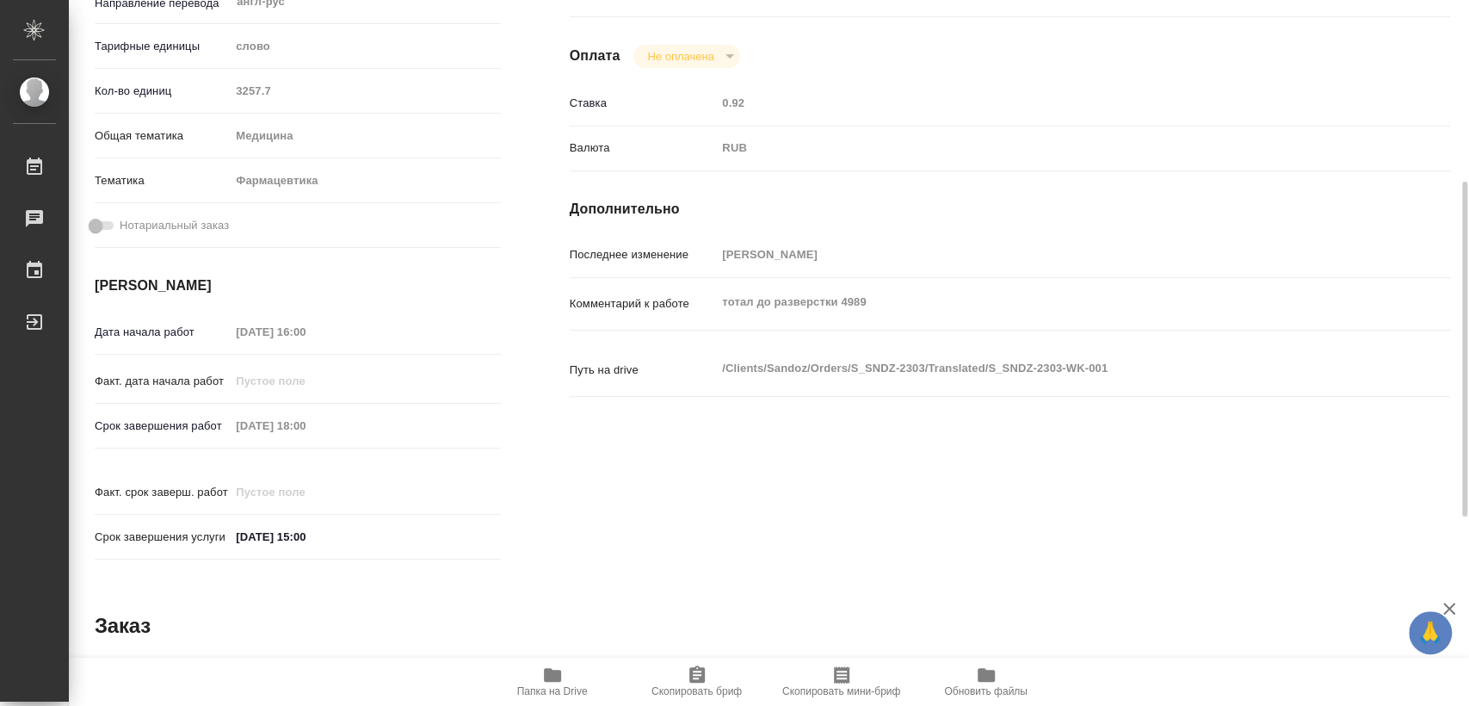
scroll to position [669, 0]
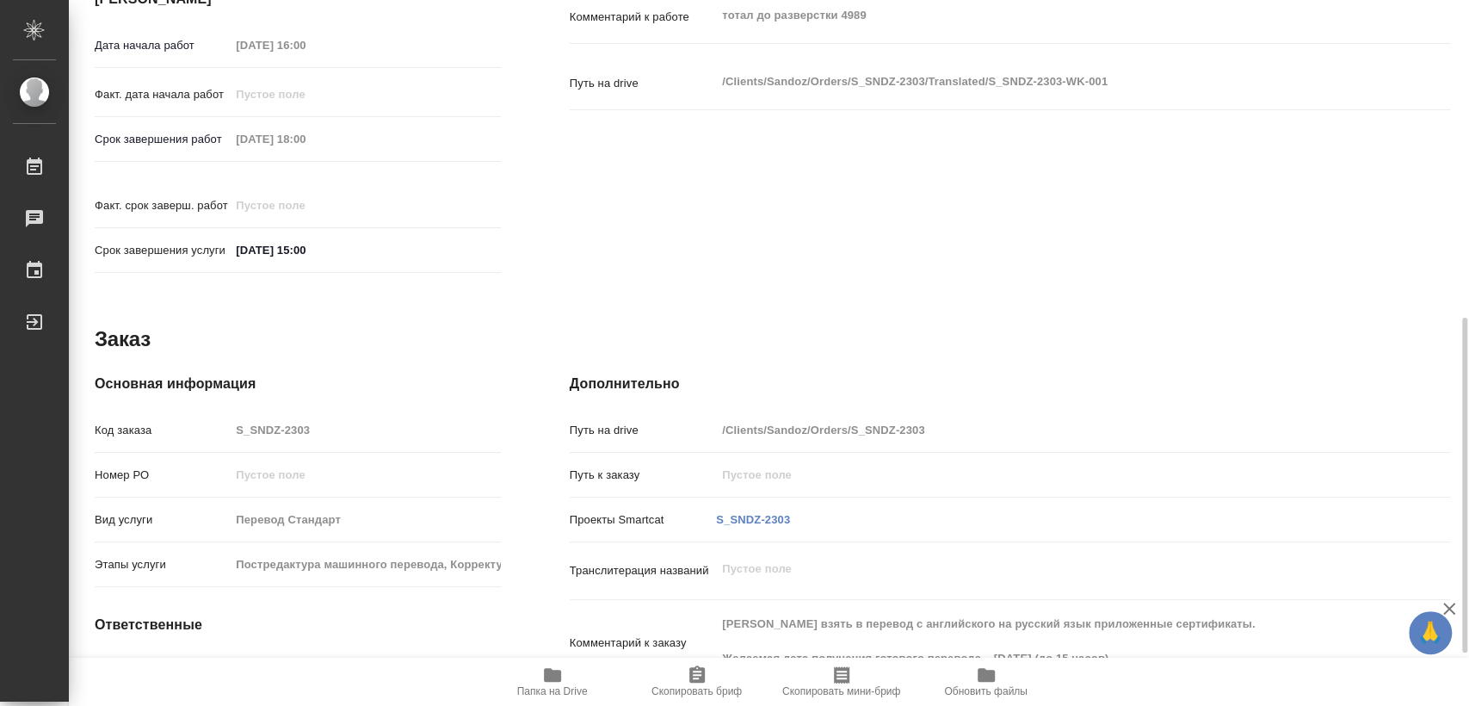
click at [179, 131] on div "Срок завершения работ 09.09.2025 18:00" at bounding box center [298, 139] width 406 height 30
